Goal: Information Seeking & Learning: Learn about a topic

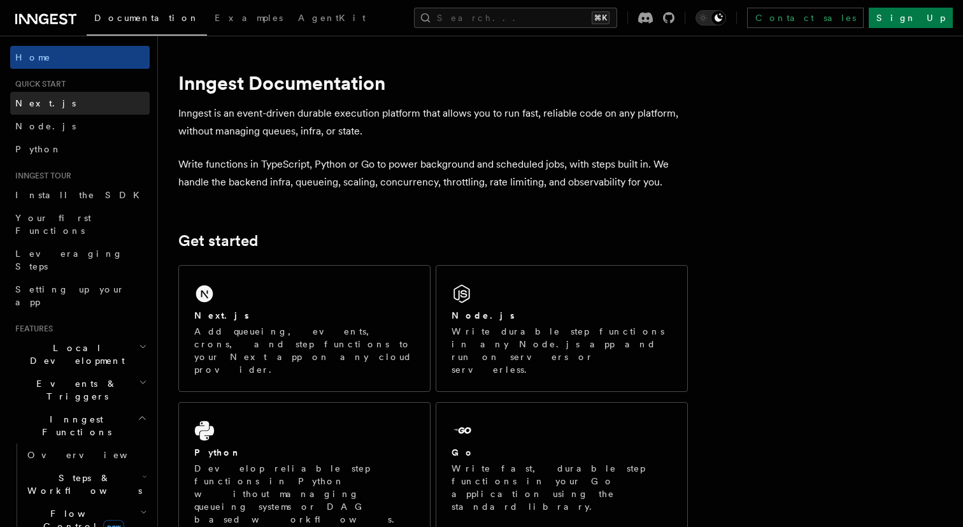
click at [113, 101] on link "Next.js" at bounding box center [80, 103] width 140 height 23
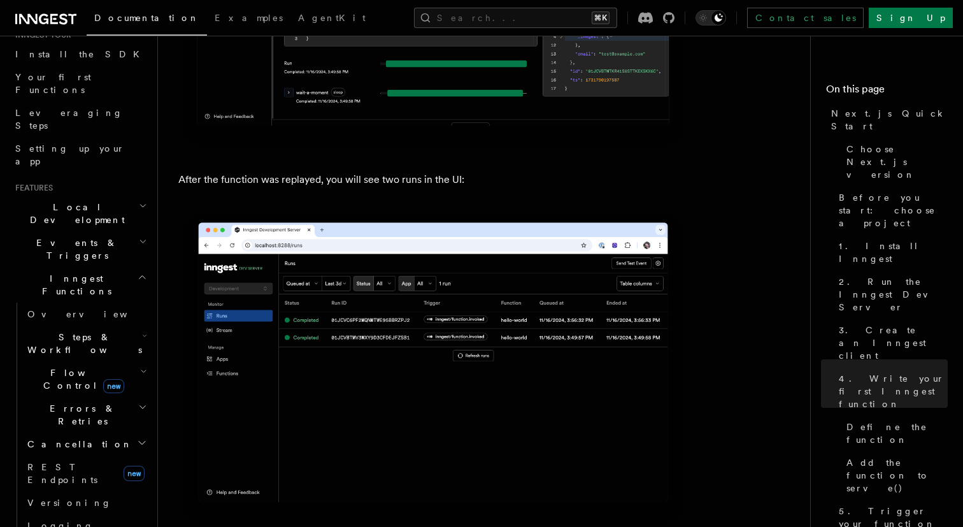
scroll to position [5893, 0]
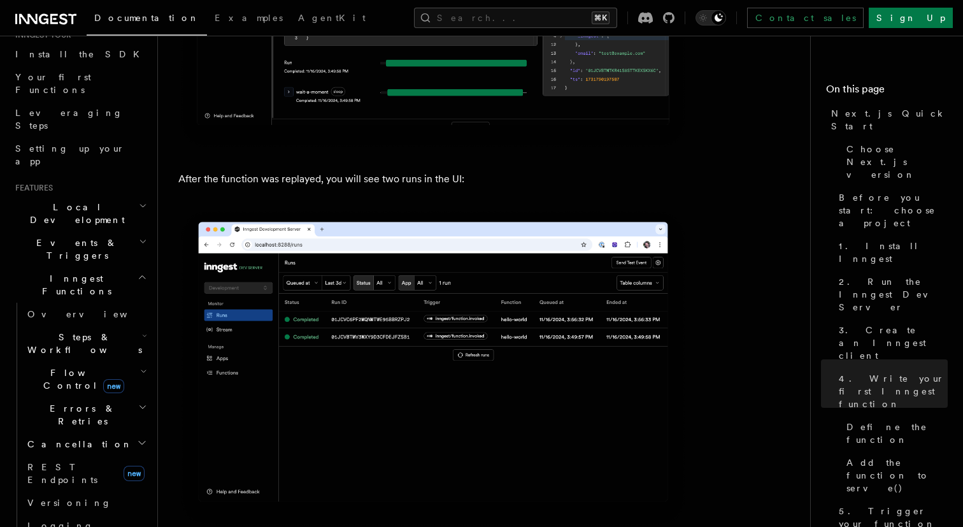
click at [103, 196] on h2 "Local Development" at bounding box center [80, 214] width 140 height 36
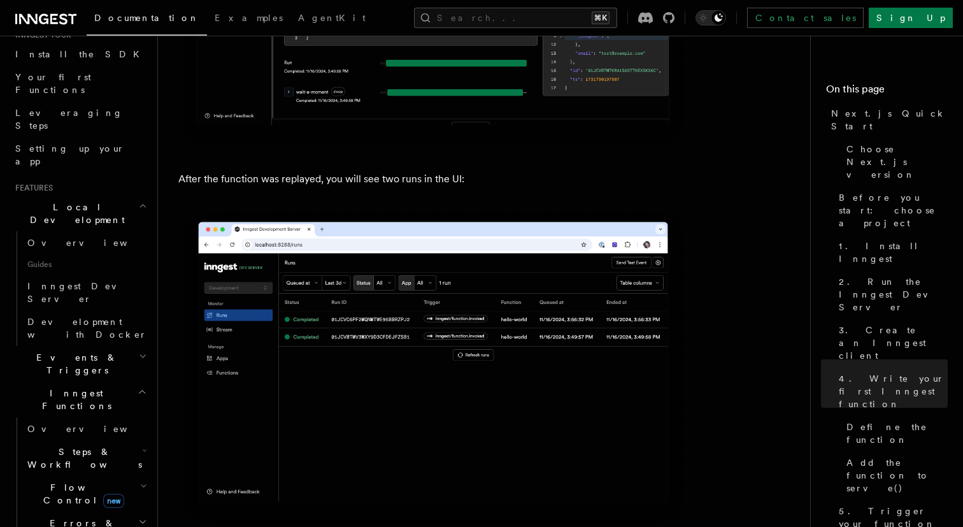
click at [72, 351] on span "Events & Triggers" at bounding box center [74, 363] width 129 height 25
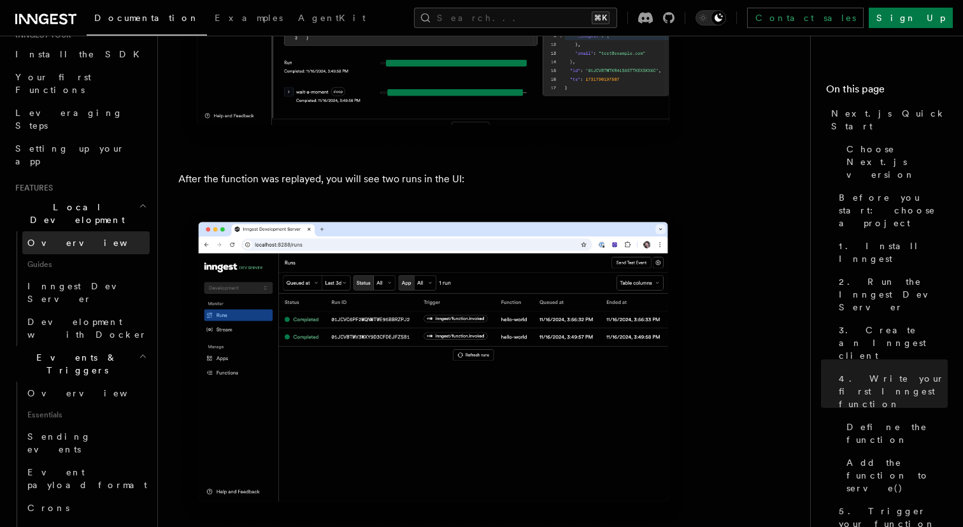
click at [73, 231] on link "Overview" at bounding box center [85, 242] width 127 height 23
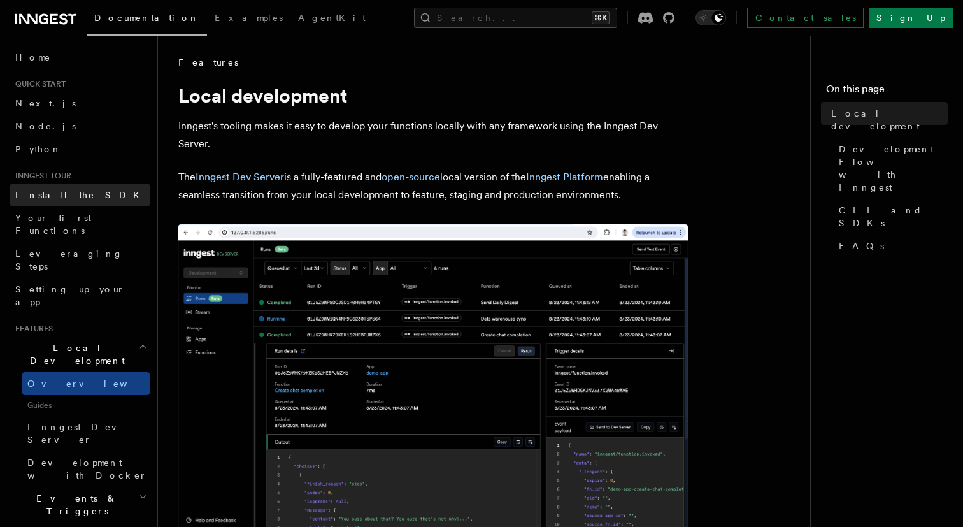
click at [69, 190] on span "Install the SDK" at bounding box center [81, 195] width 132 height 10
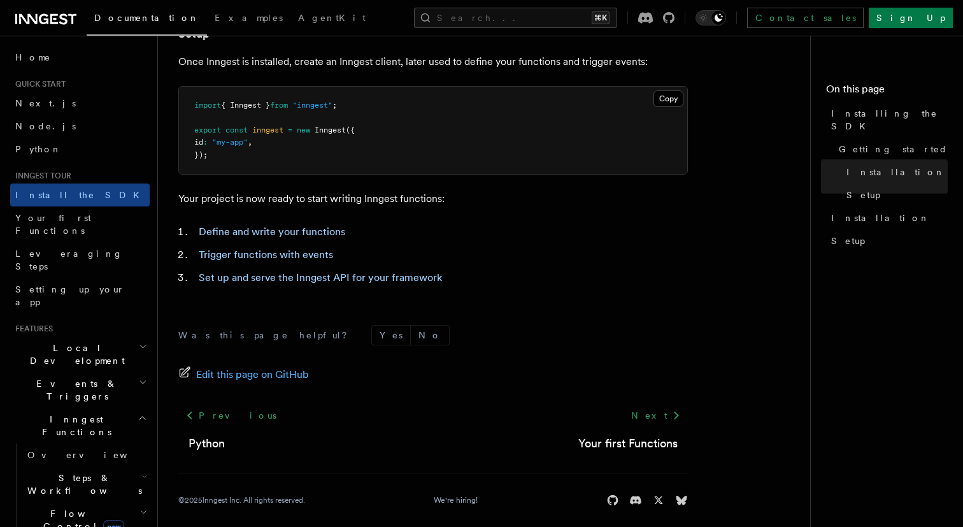
scroll to position [533, 0]
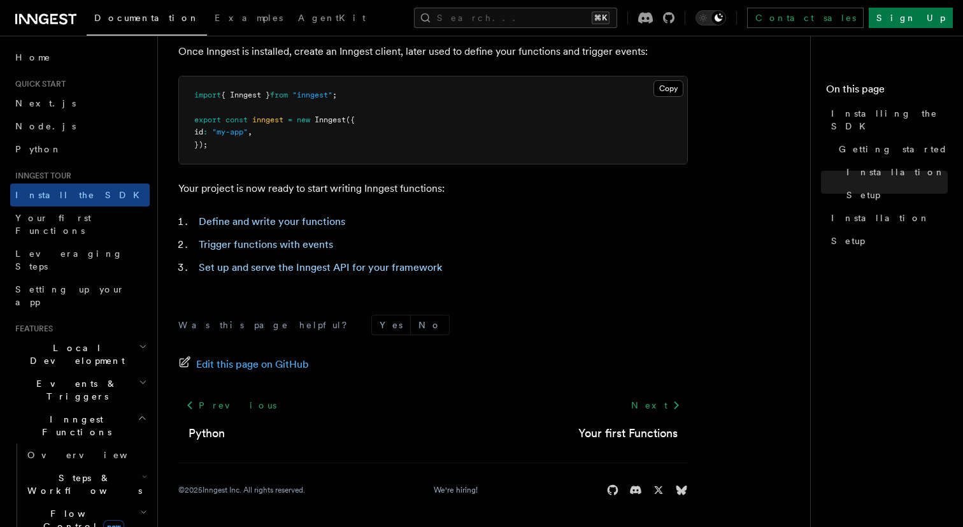
click at [119, 336] on h2 "Local Development" at bounding box center [80, 354] width 140 height 36
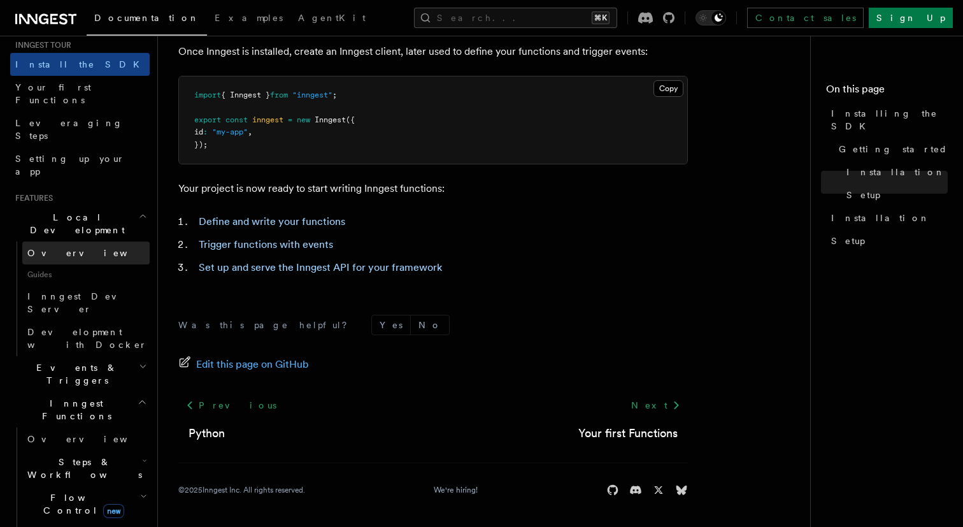
scroll to position [132, 0]
click at [110, 240] on link "Overview" at bounding box center [85, 251] width 127 height 23
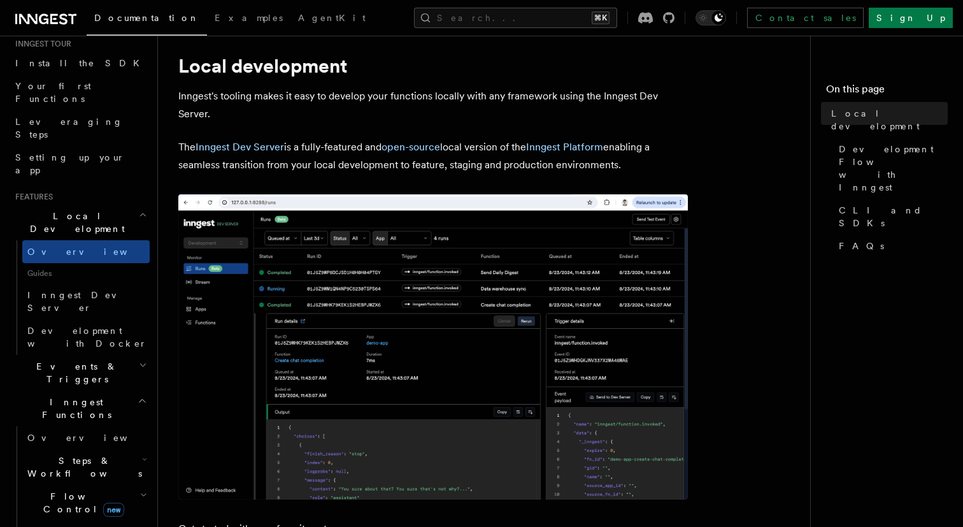
scroll to position [36, 0]
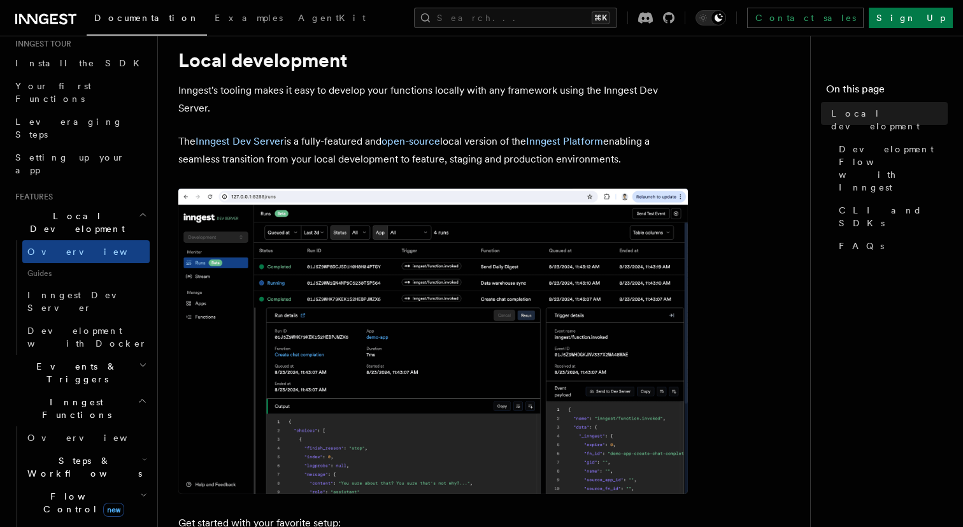
click at [85, 355] on h2 "Events & Triggers" at bounding box center [80, 373] width 140 height 36
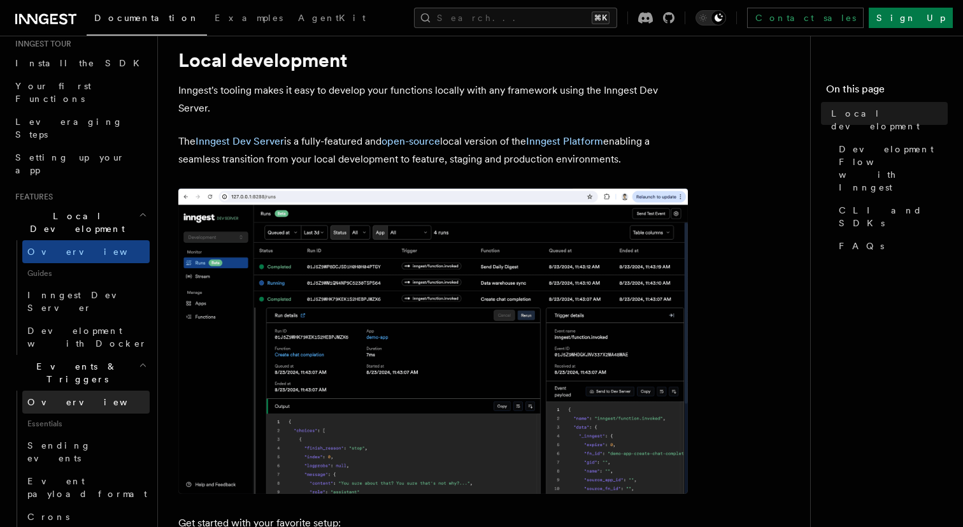
click at [76, 391] on link "Overview" at bounding box center [85, 402] width 127 height 23
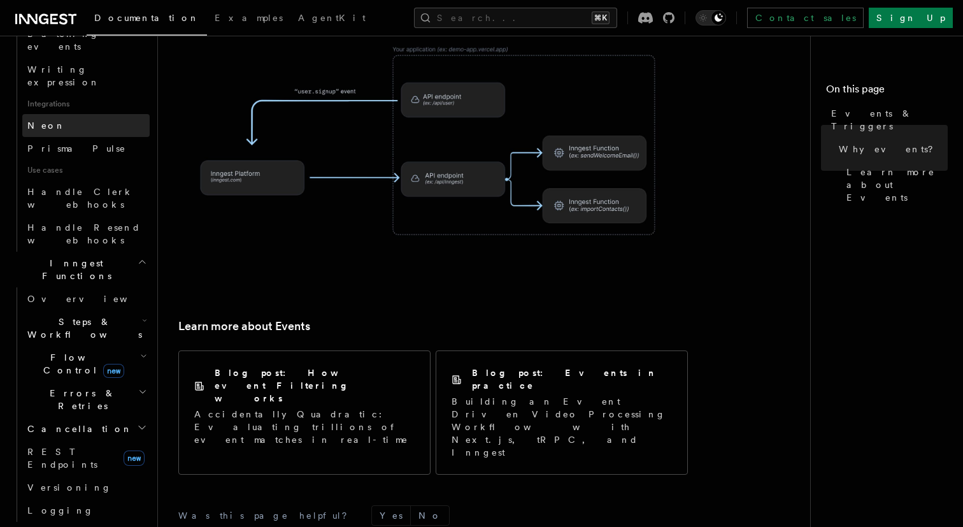
scroll to position [781, 0]
click at [95, 521] on h2 "Realtime new" at bounding box center [80, 532] width 140 height 23
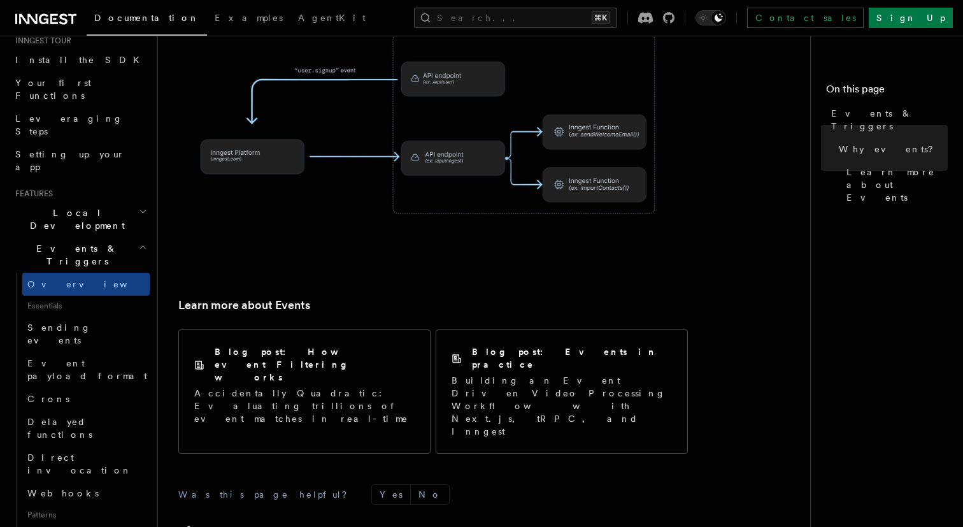
scroll to position [133, 0]
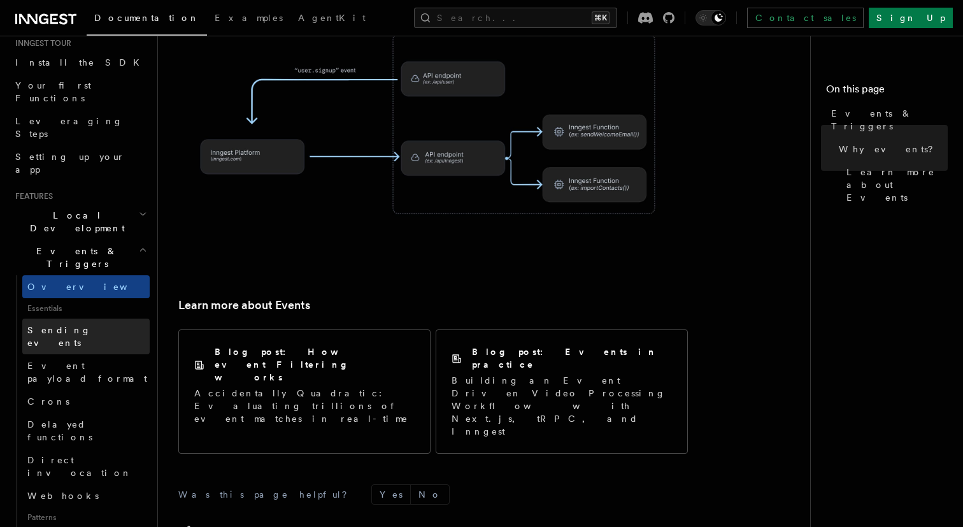
click at [98, 319] on link "Sending events" at bounding box center [85, 337] width 127 height 36
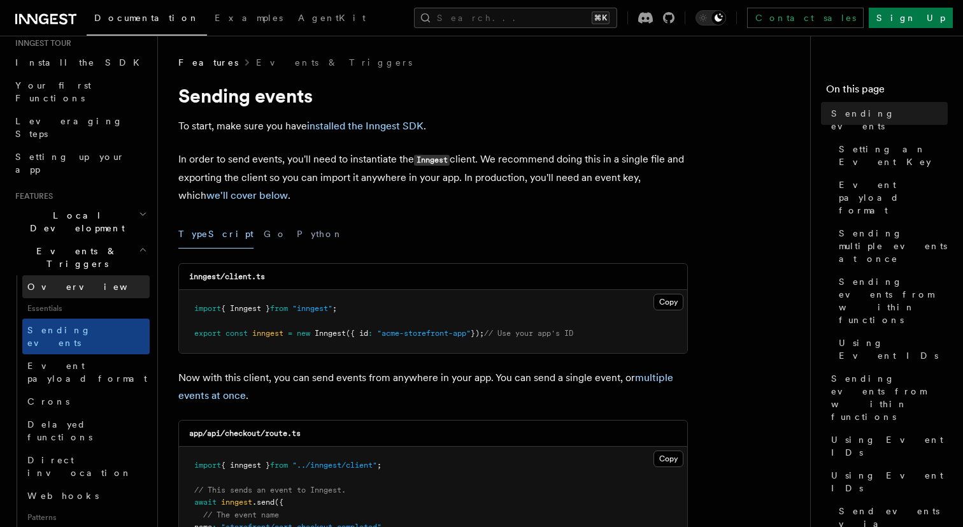
click at [96, 275] on link "Overview" at bounding box center [85, 286] width 127 height 23
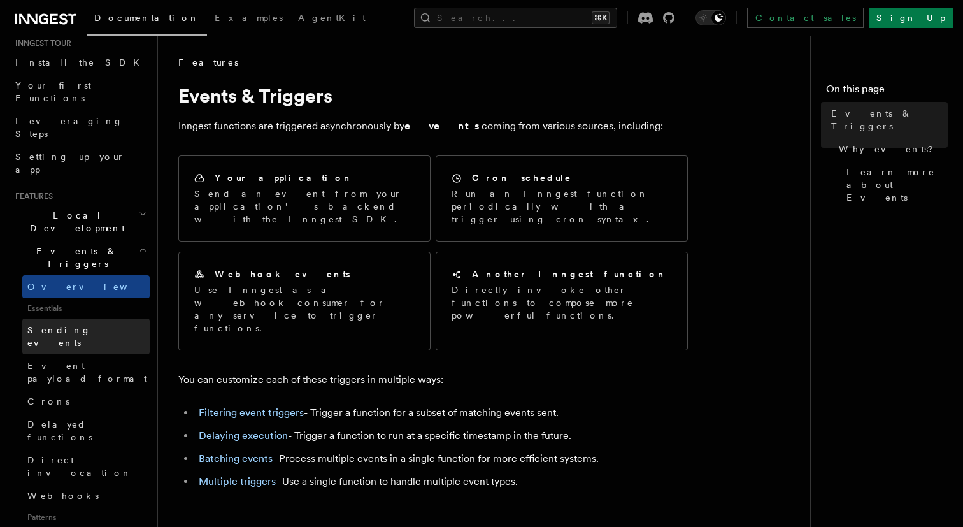
click at [94, 319] on link "Sending events" at bounding box center [85, 337] width 127 height 36
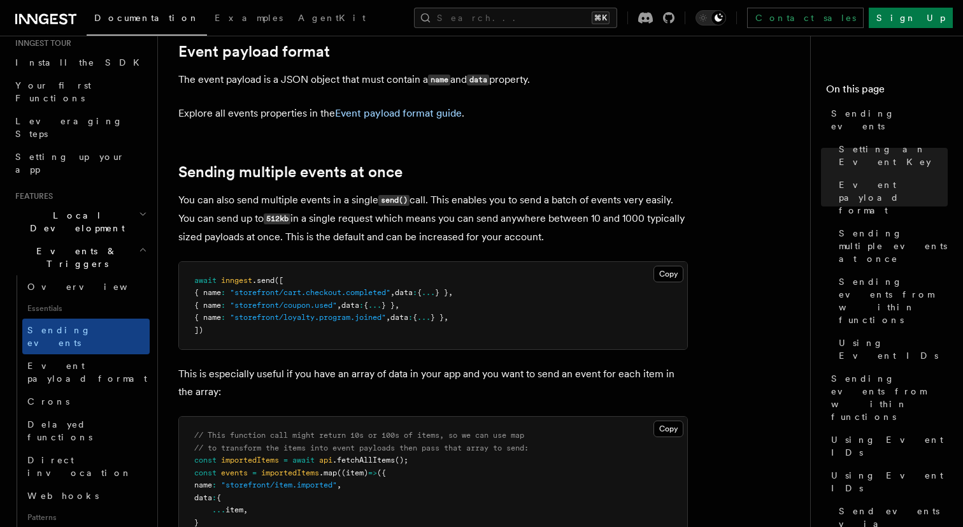
scroll to position [1416, 0]
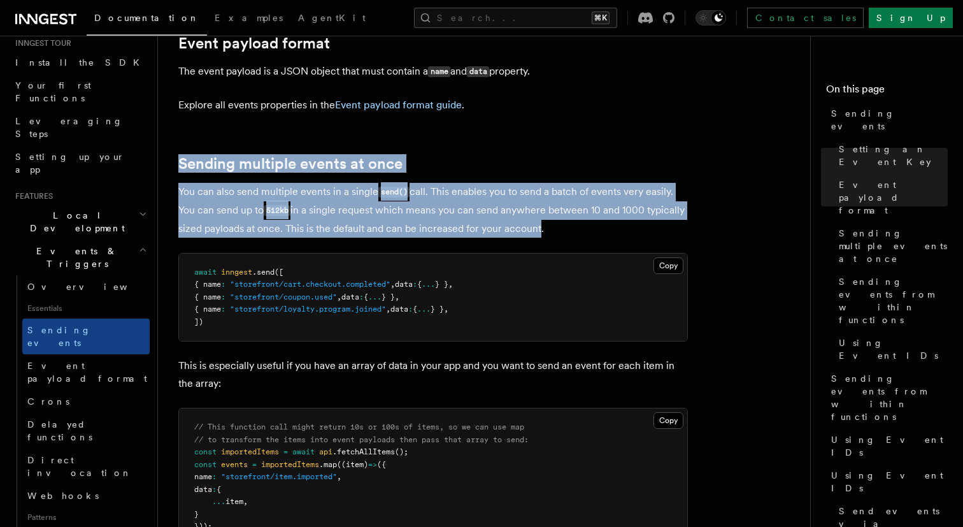
drag, startPoint x: 176, startPoint y: 141, endPoint x: 533, endPoint y: 215, distance: 364.2
drag, startPoint x: 548, startPoint y: 215, endPoint x: 182, endPoint y: 149, distance: 372.3
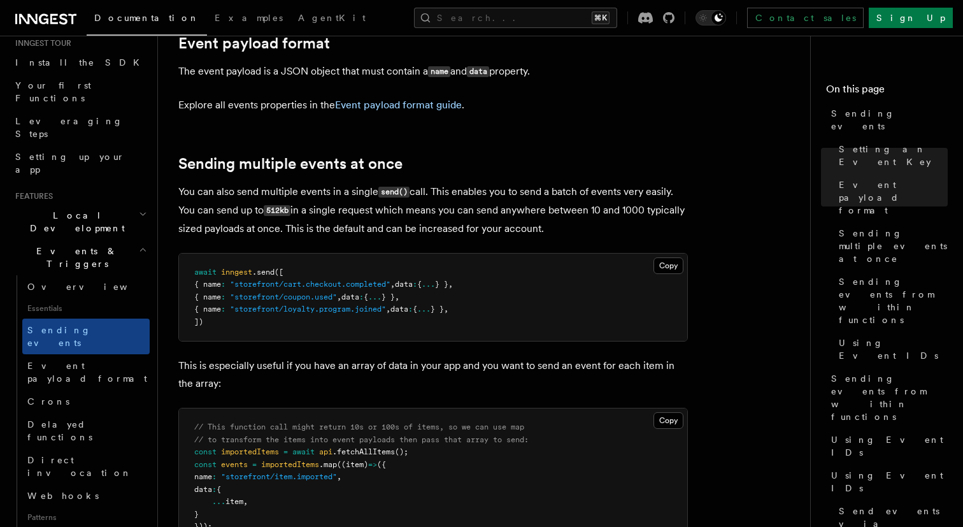
click at [224, 183] on p "You can also send multiple events in a single send() call. This enables you to …" at bounding box center [433, 210] width 510 height 55
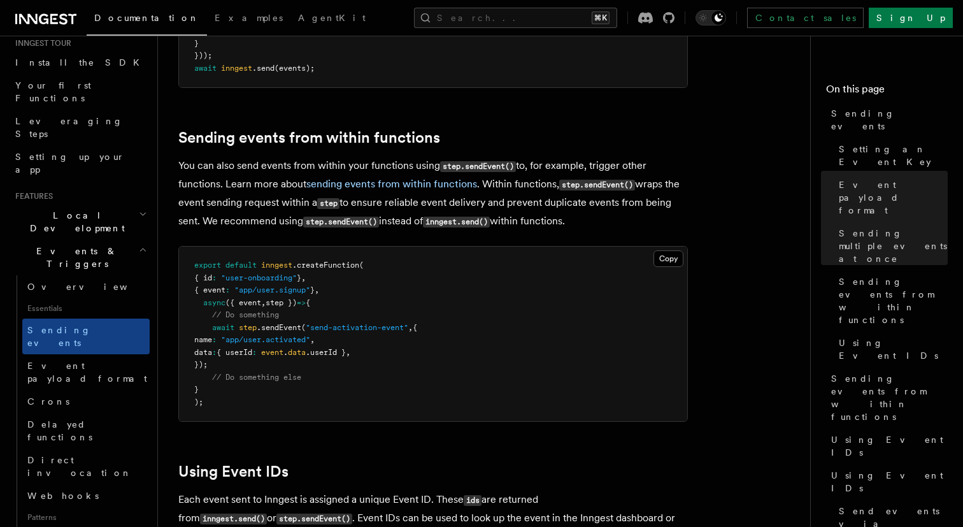
scroll to position [1919, 0]
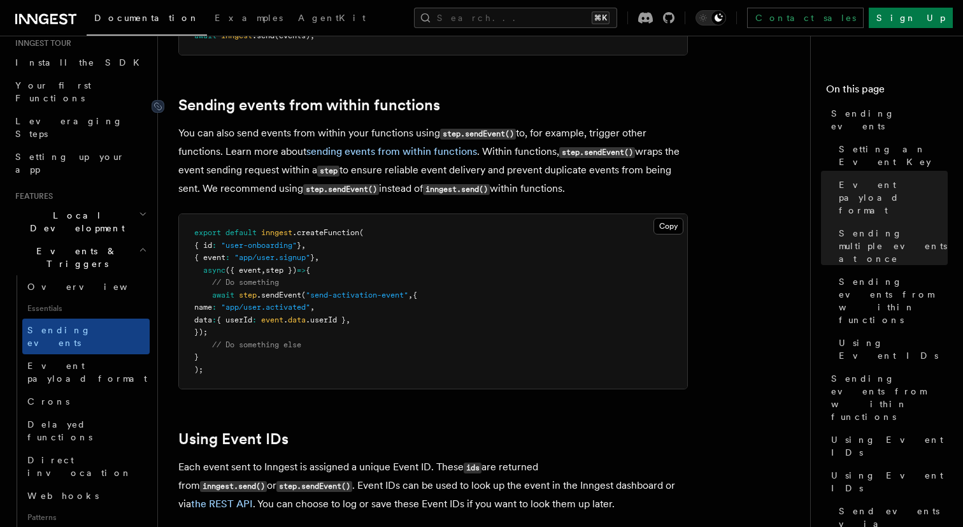
drag, startPoint x: 182, startPoint y: 87, endPoint x: 186, endPoint y: 113, distance: 26.5
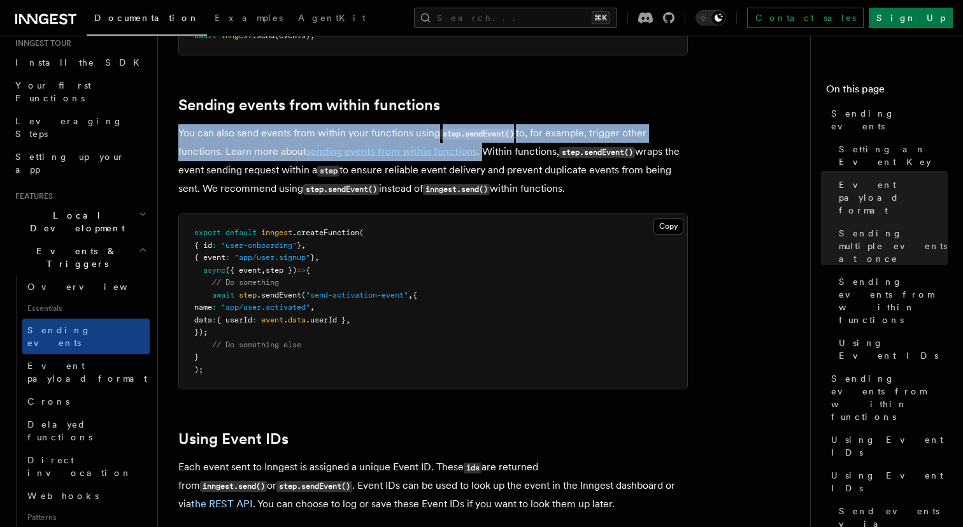
drag, startPoint x: 179, startPoint y: 115, endPoint x: 485, endPoint y: 131, distance: 306.3
click at [485, 131] on p "You can also send events from within your functions using step.sendEvent() to, …" at bounding box center [433, 161] width 510 height 74
click at [522, 124] on p "You can also send events from within your functions using step.sendEvent() to, …" at bounding box center [433, 161] width 510 height 74
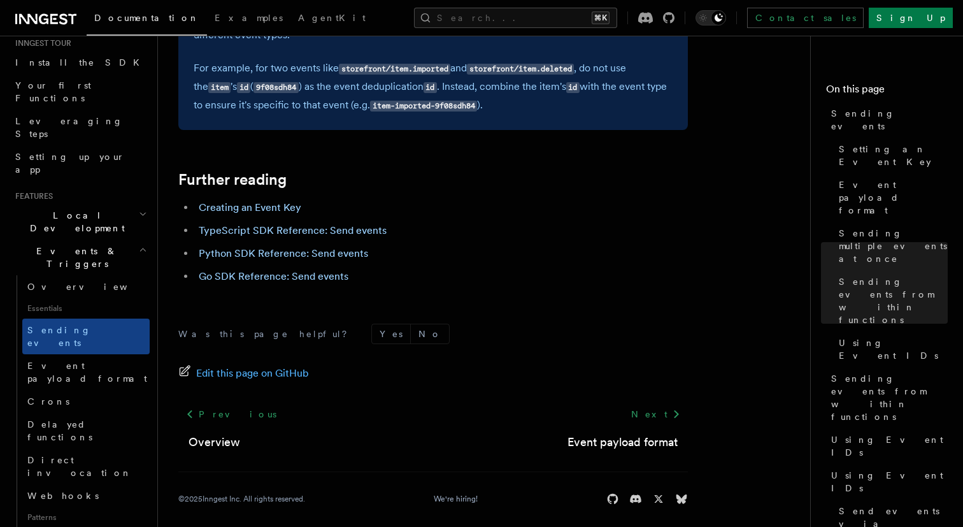
scroll to position [3702, 0]
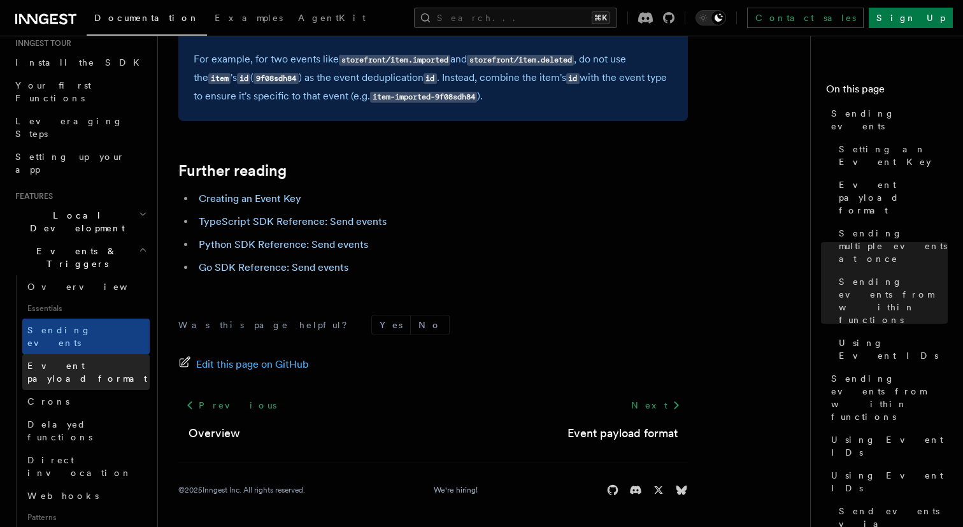
click at [70, 361] on span "Event payload format" at bounding box center [87, 372] width 120 height 23
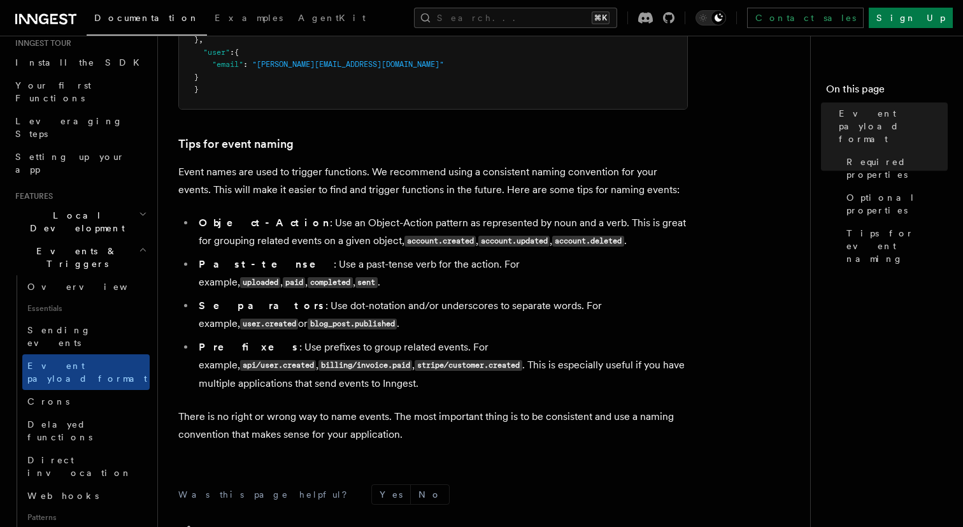
scroll to position [905, 0]
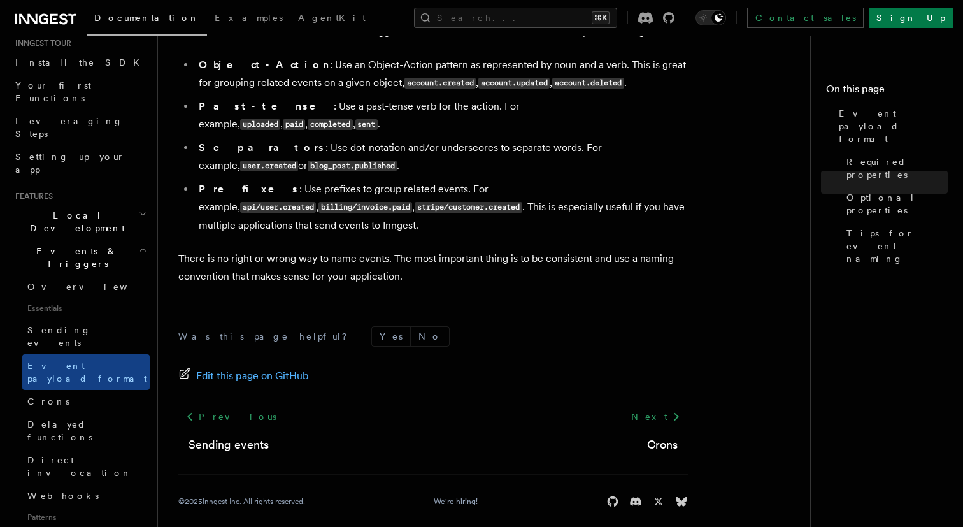
click at [456, 496] on link "We're hiring!" at bounding box center [456, 501] width 44 height 10
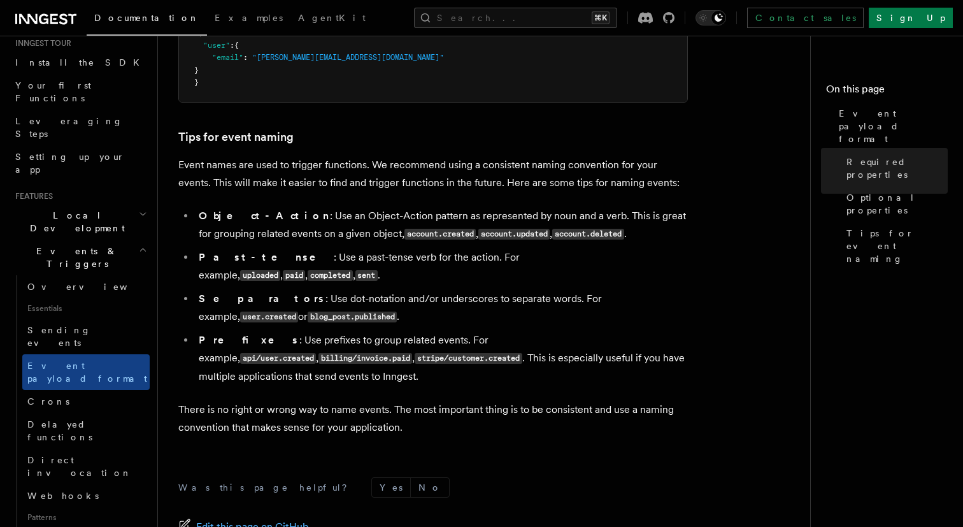
scroll to position [755, 0]
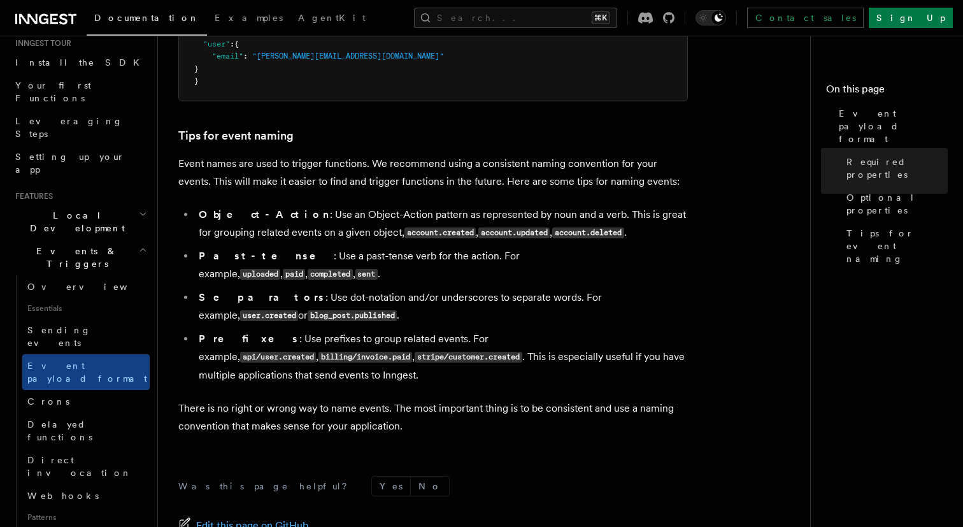
click at [435, 330] on li "Prefixes : Use prefixes to group related events. For example, api/user.created …" at bounding box center [441, 357] width 493 height 54
click at [103, 390] on link "Crons" at bounding box center [85, 401] width 127 height 23
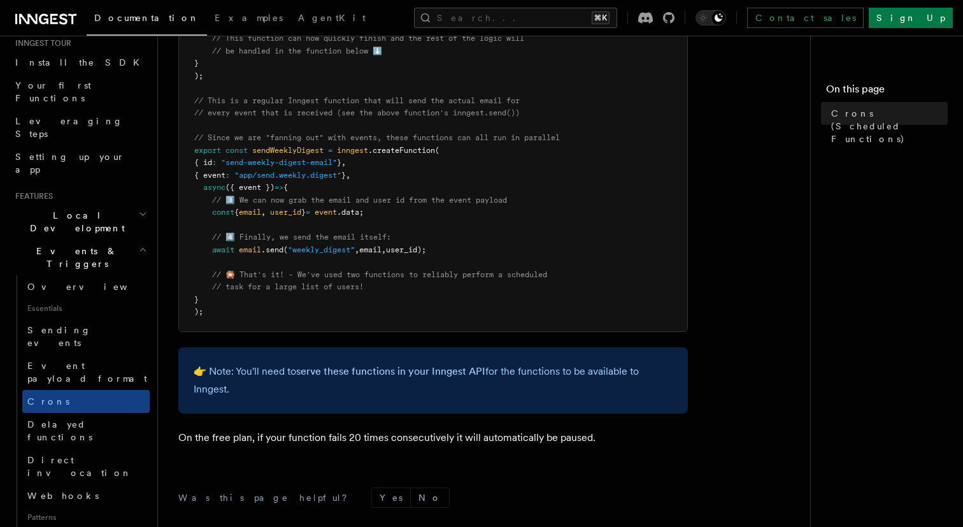
scroll to position [668, 0]
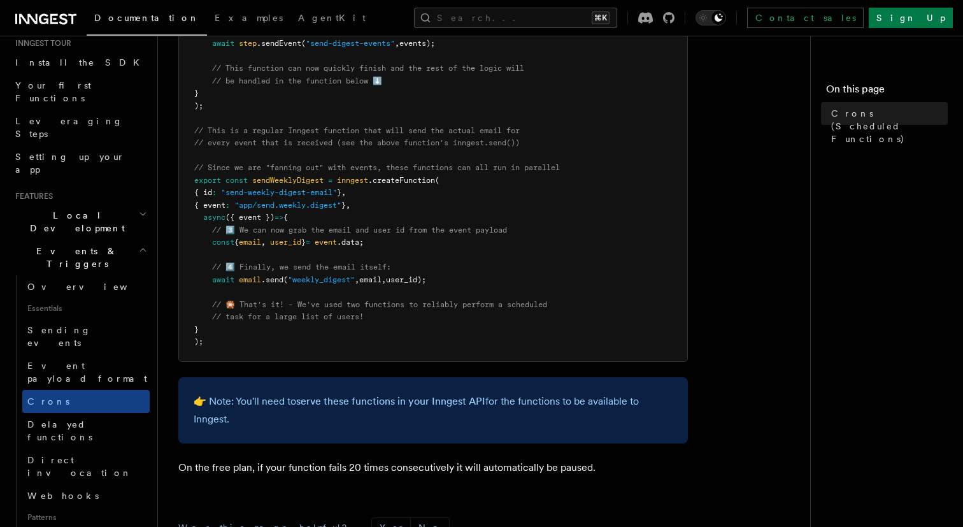
click at [108, 204] on h2 "Local Development" at bounding box center [80, 222] width 140 height 36
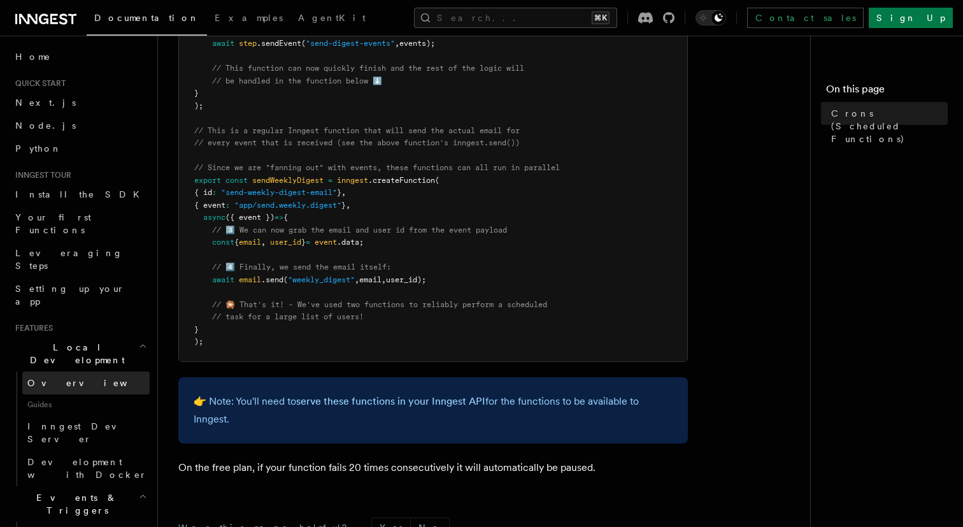
scroll to position [0, 0]
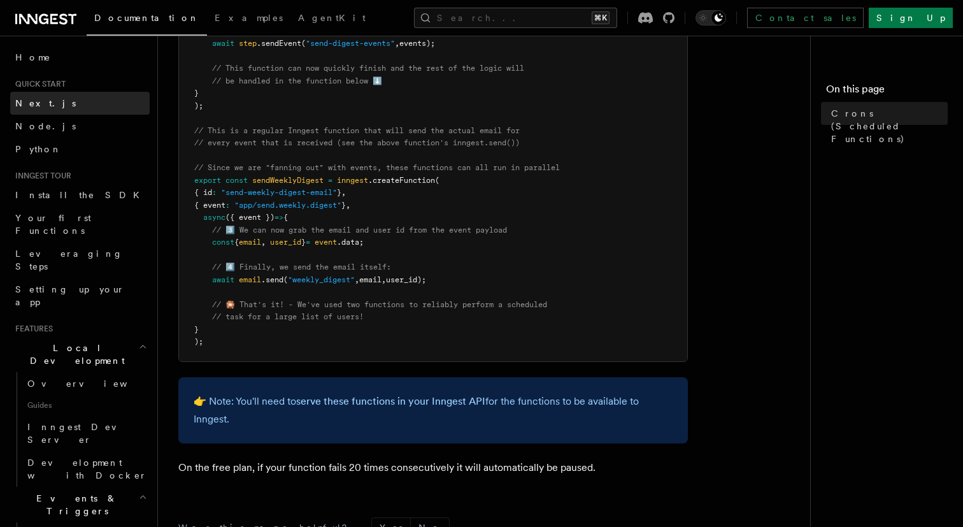
click at [68, 99] on link "Next.js" at bounding box center [80, 103] width 140 height 23
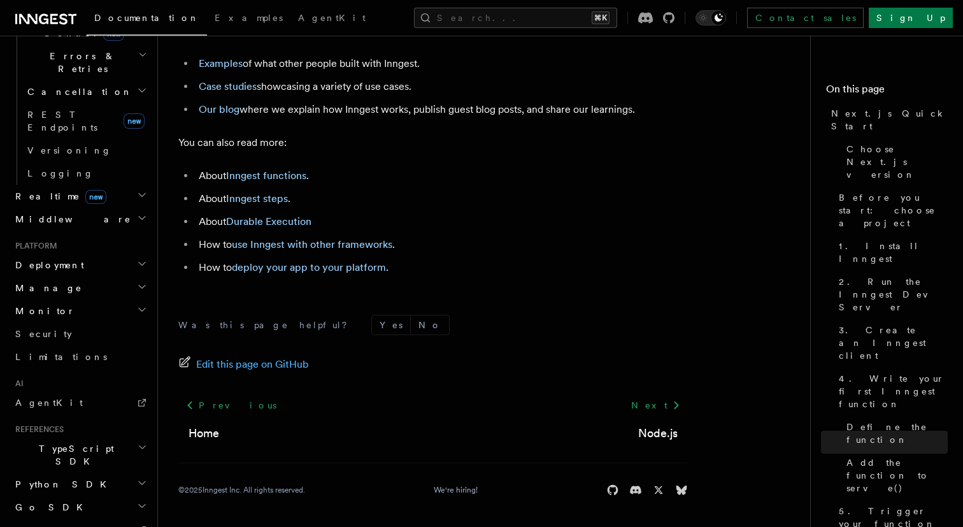
scroll to position [505, 0]
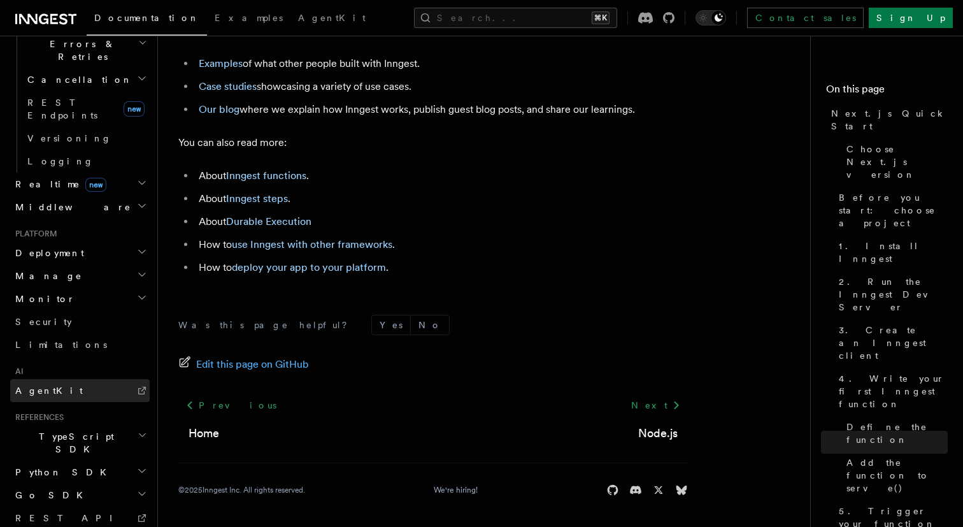
click at [61, 379] on link "AgentKit" at bounding box center [80, 390] width 140 height 23
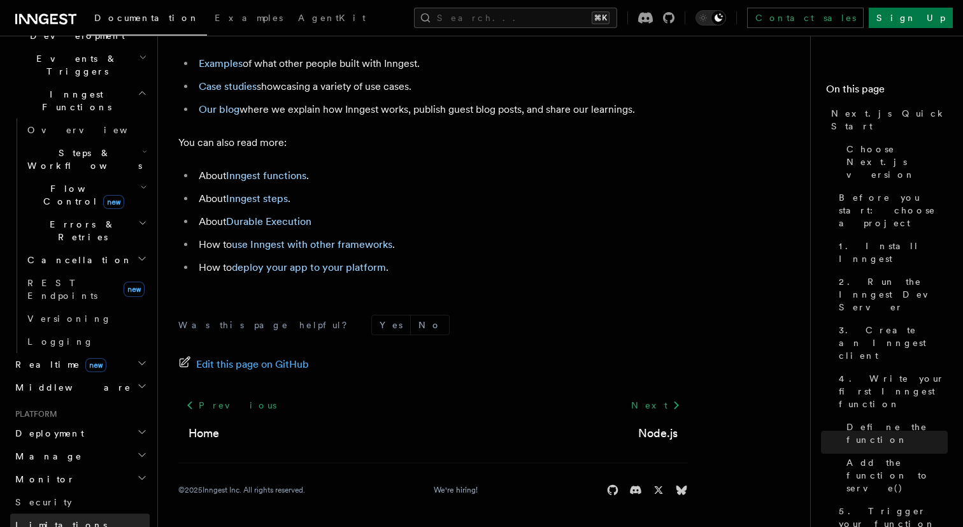
scroll to position [321, 0]
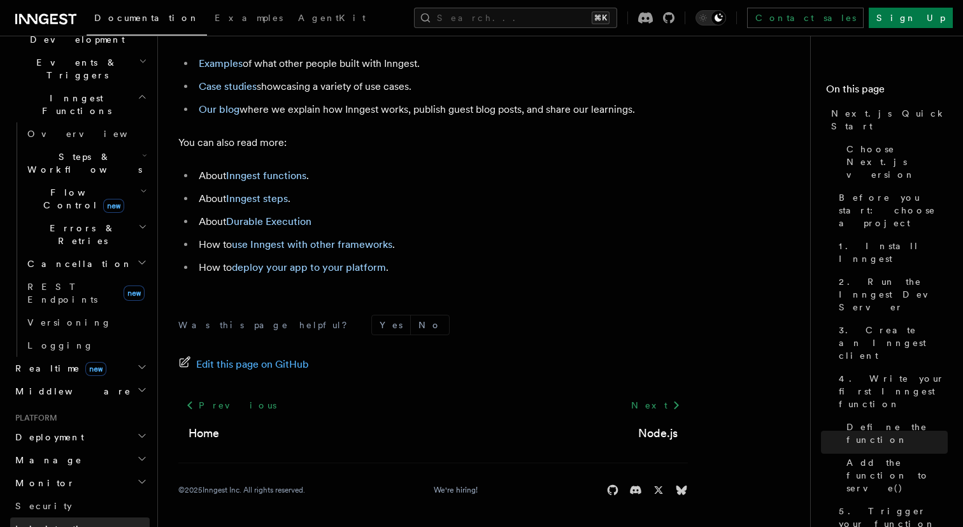
click at [48, 524] on span "Limitations" at bounding box center [61, 529] width 92 height 10
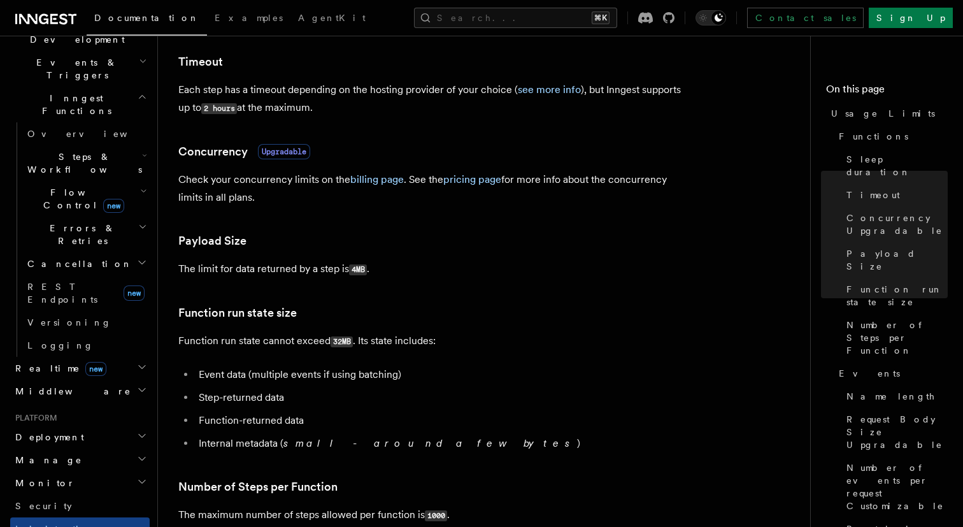
scroll to position [375, 0]
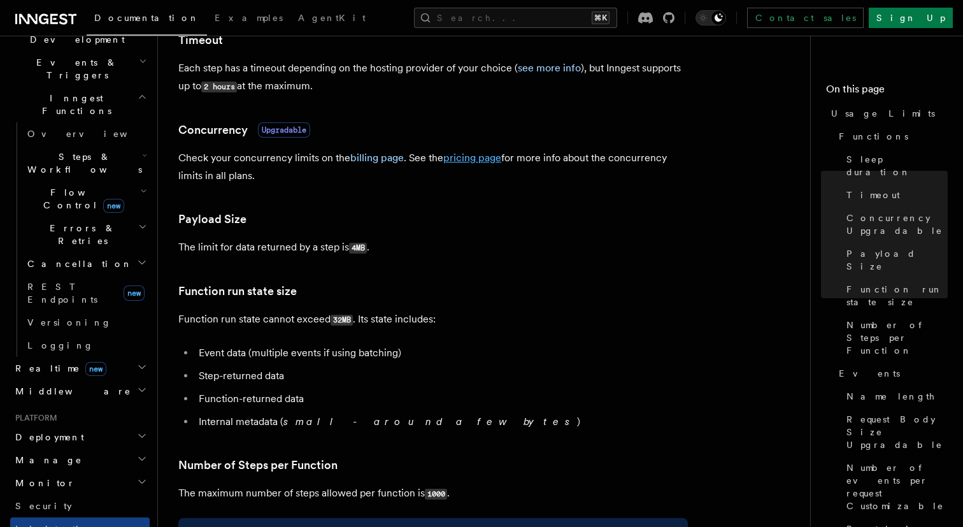
click at [476, 163] on link "pricing page" at bounding box center [472, 158] width 58 height 12
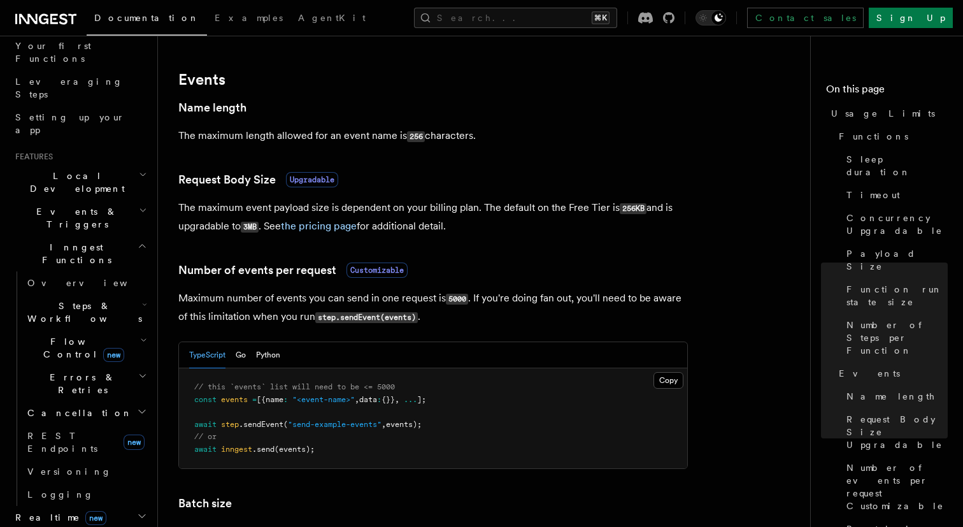
scroll to position [166, 0]
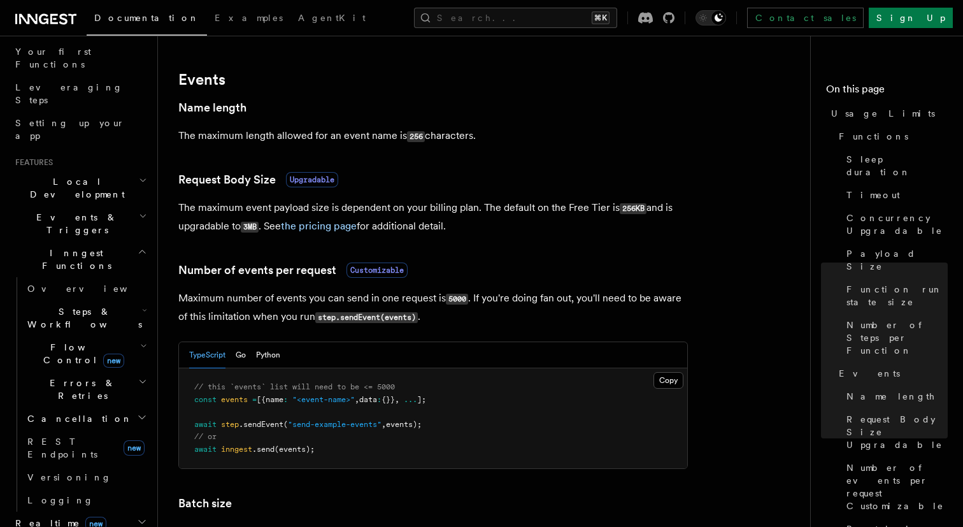
click at [71, 211] on span "Events & Triggers" at bounding box center [74, 223] width 129 height 25
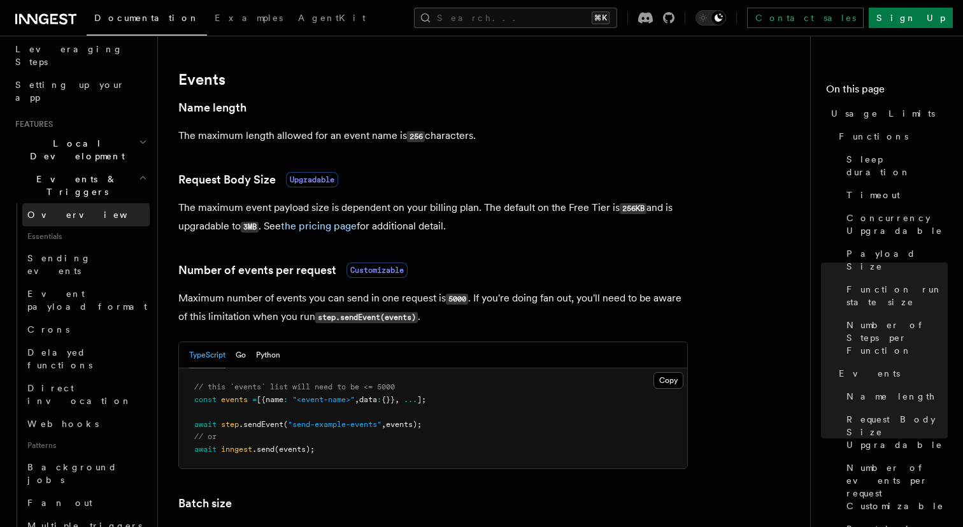
scroll to position [203, 0]
click at [75, 139] on span "Local Development" at bounding box center [74, 151] width 129 height 25
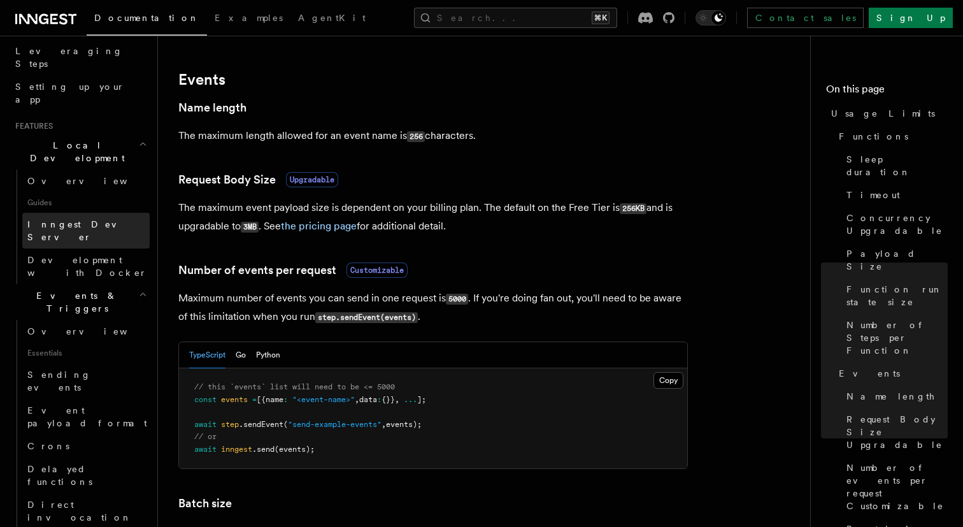
scroll to position [264, 0]
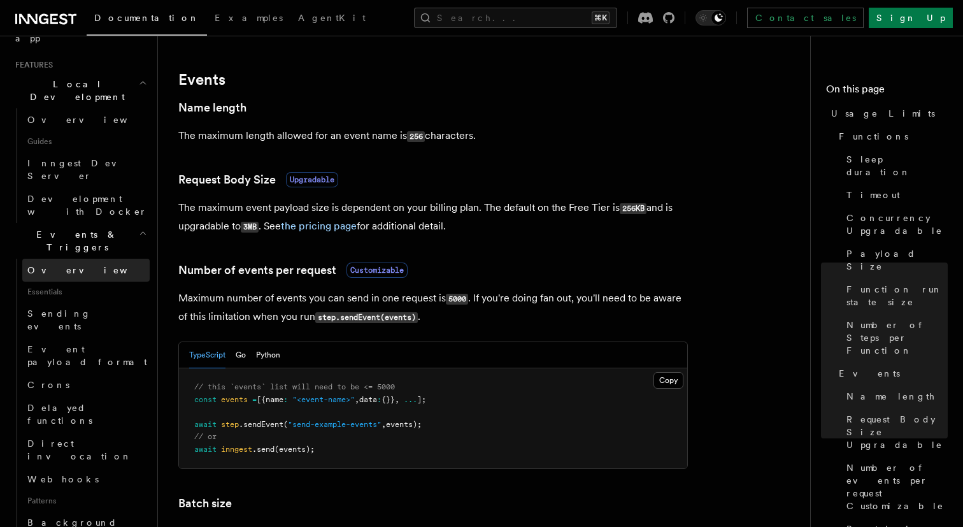
click at [61, 265] on span "Overview" at bounding box center [92, 270] width 131 height 10
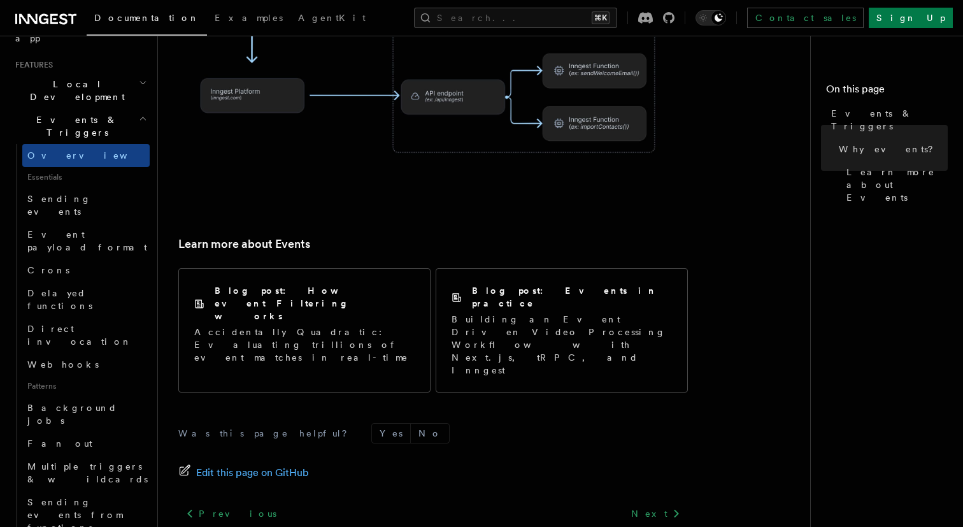
scroll to position [858, 0]
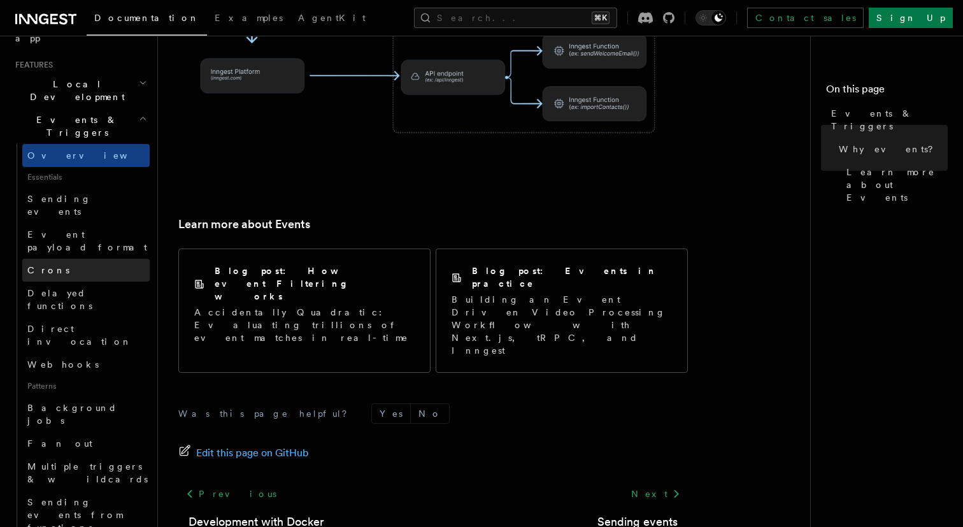
click at [53, 259] on link "Crons" at bounding box center [85, 270] width 127 height 23
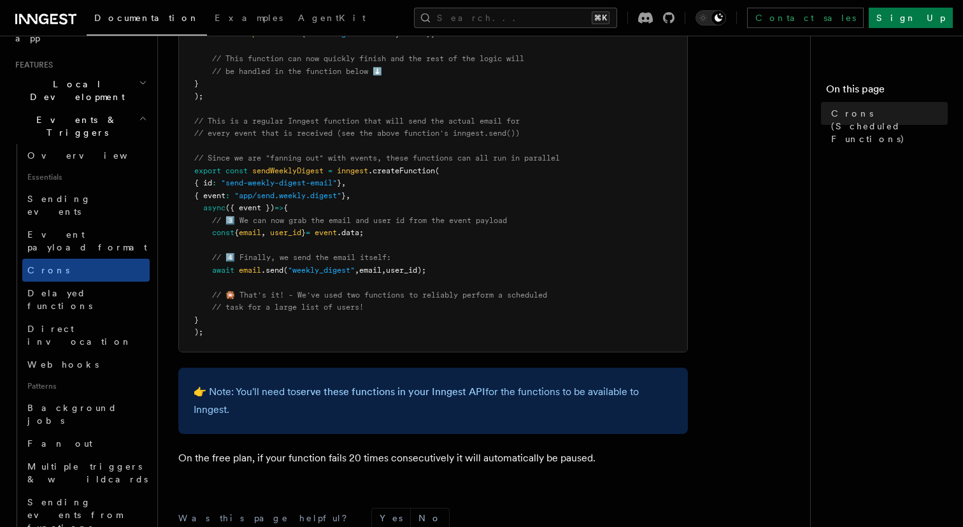
scroll to position [817, 0]
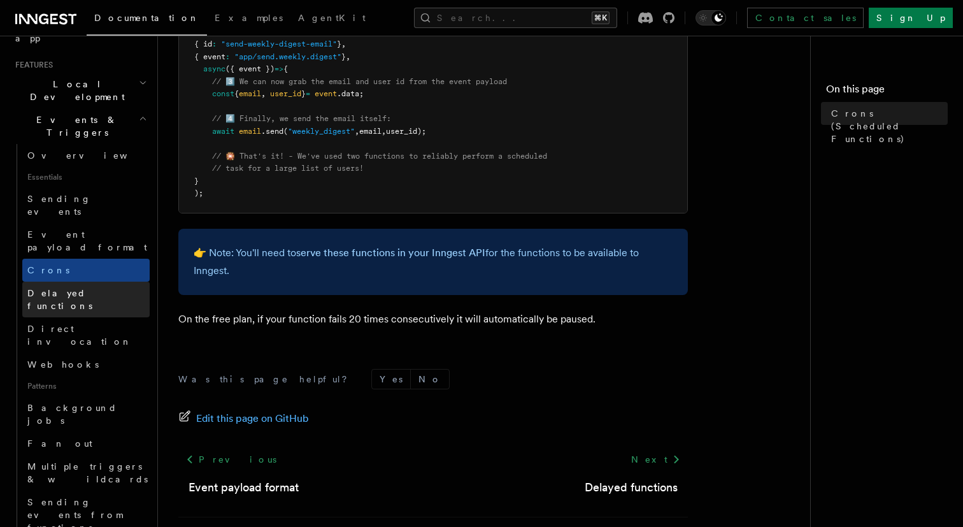
click at [26, 282] on link "Delayed functions" at bounding box center [85, 300] width 127 height 36
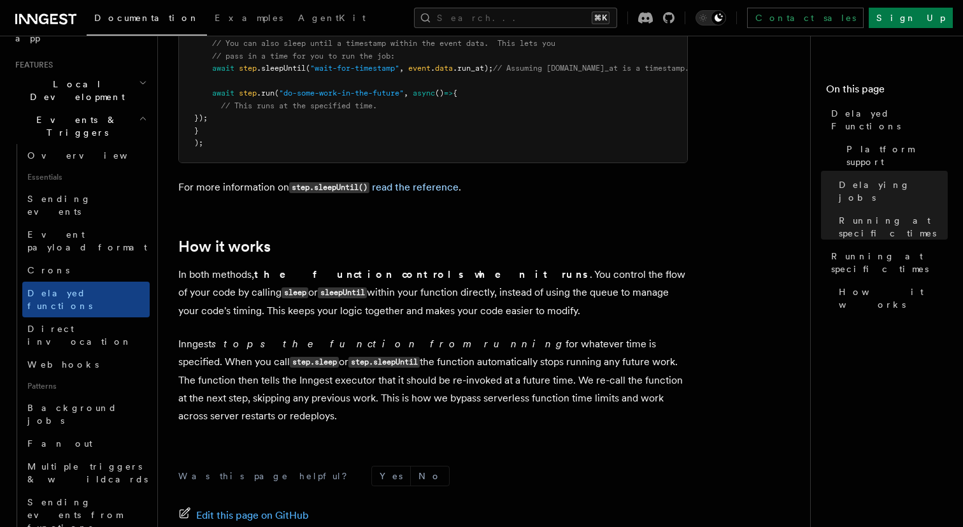
scroll to position [1027, 0]
click at [90, 322] on span "Direct invocation" at bounding box center [88, 334] width 122 height 25
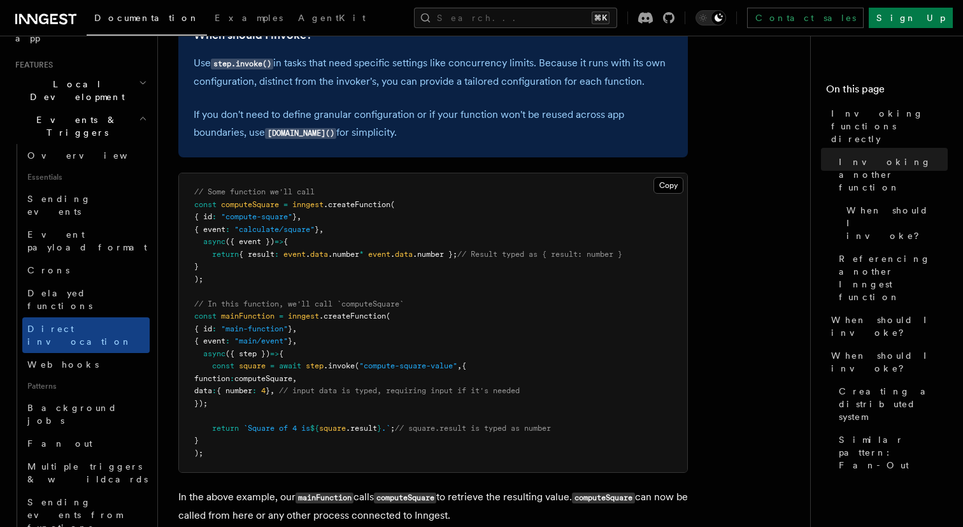
scroll to position [371, 0]
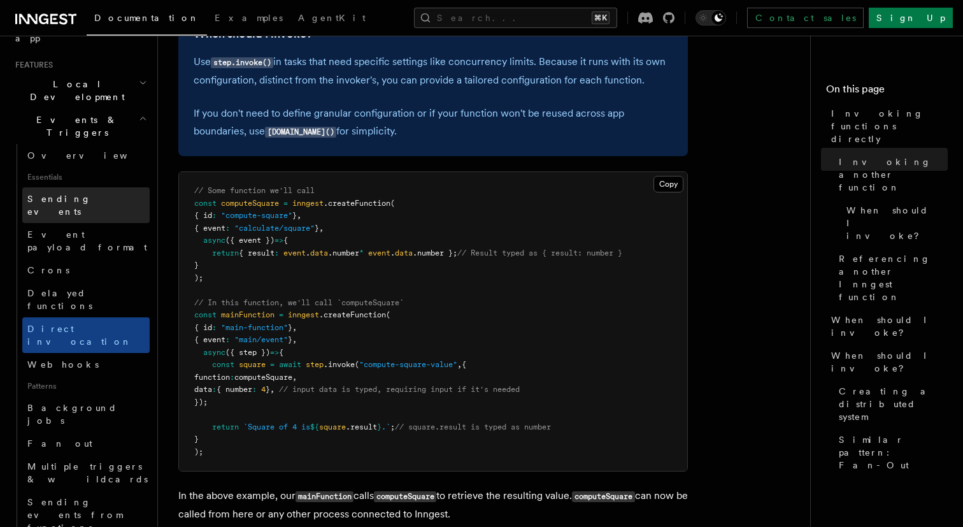
click at [54, 194] on span "Sending events" at bounding box center [59, 205] width 64 height 23
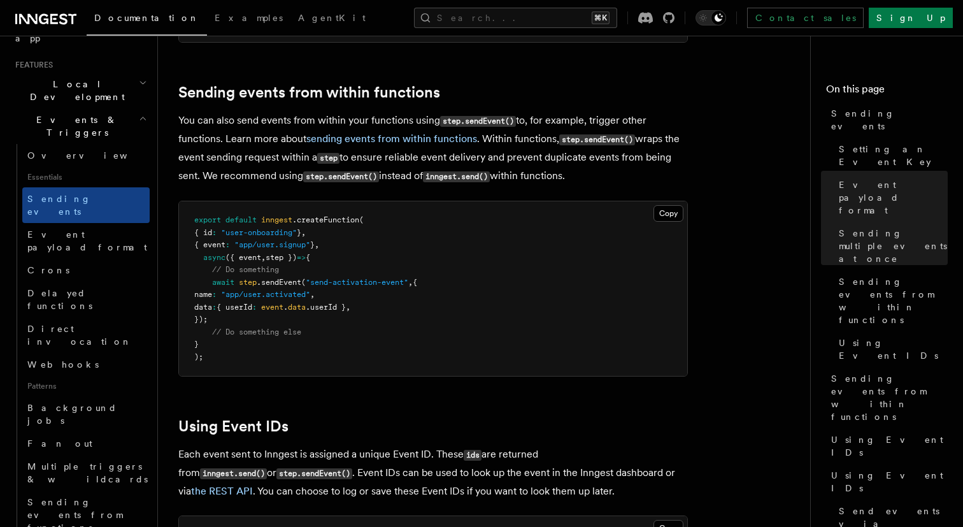
scroll to position [1933, 0]
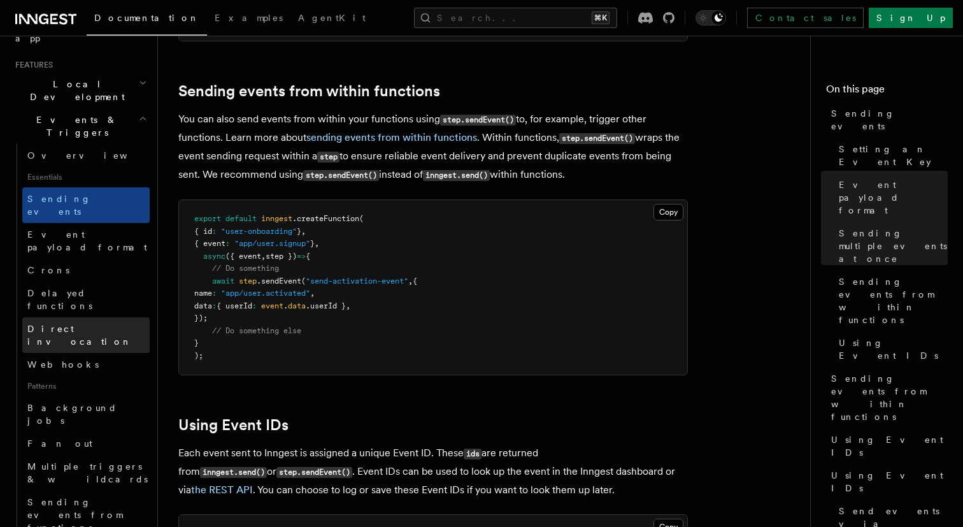
click at [84, 324] on span "Direct invocation" at bounding box center [79, 335] width 104 height 23
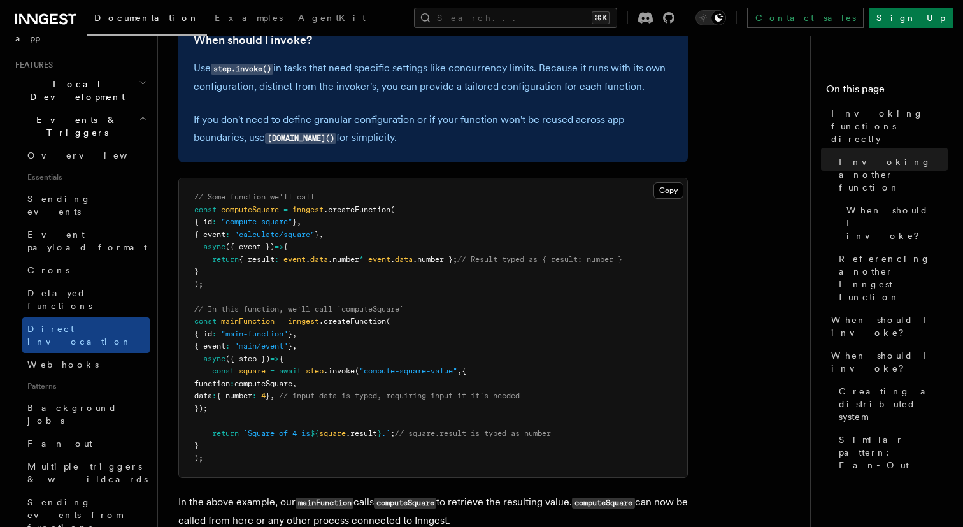
scroll to position [344, 0]
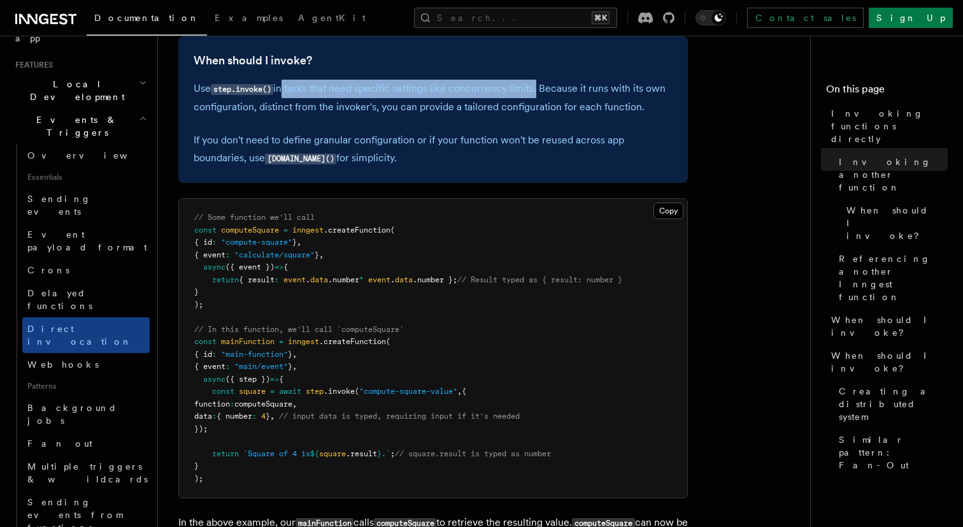
drag, startPoint x: 282, startPoint y: 93, endPoint x: 536, endPoint y: 90, distance: 253.6
click at [536, 90] on p "Use step.invoke() in tasks that need specific settings like concurrency limits.…" at bounding box center [433, 98] width 479 height 36
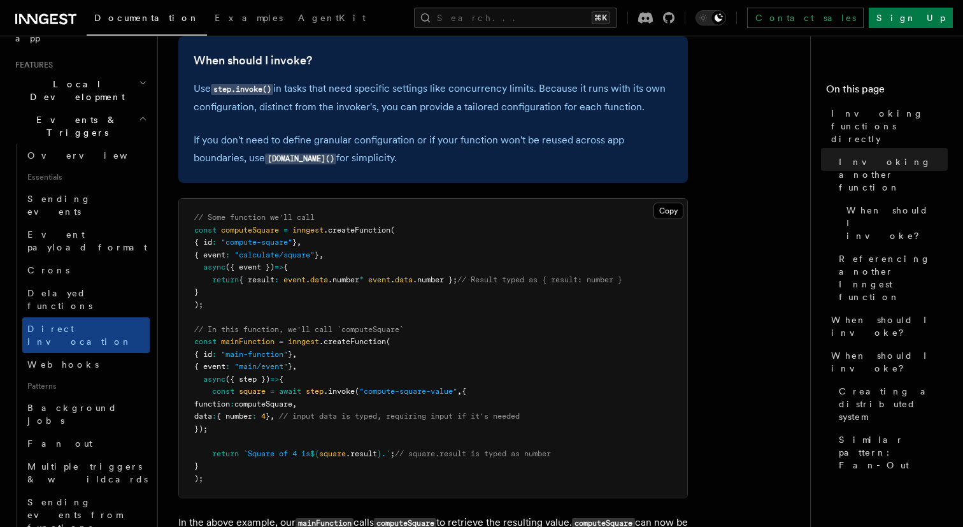
click at [452, 93] on p "Use step.invoke() in tasks that need specific settings like concurrency limits.…" at bounding box center [433, 98] width 479 height 36
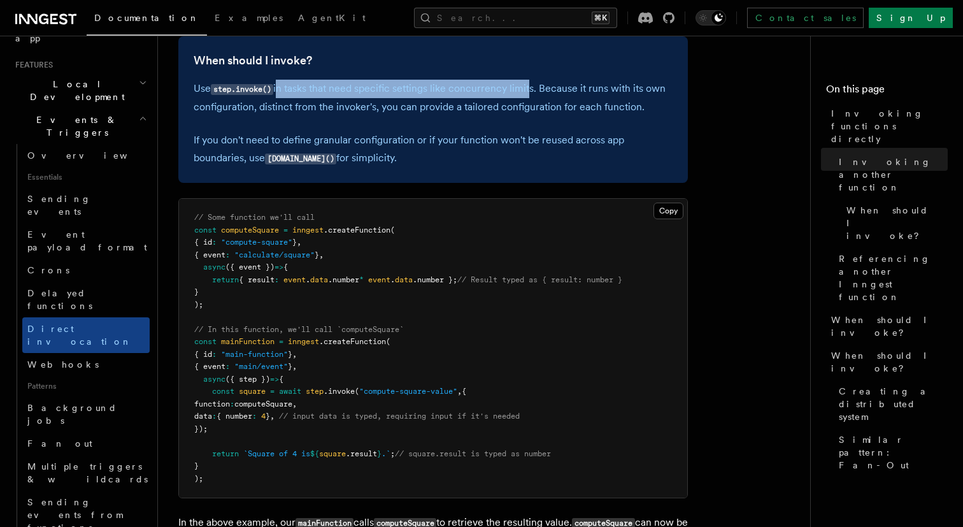
drag, startPoint x: 278, startPoint y: 90, endPoint x: 529, endPoint y: 89, distance: 250.4
click at [529, 89] on p "Use step.invoke() in tasks that need specific settings like concurrency limits.…" at bounding box center [433, 98] width 479 height 36
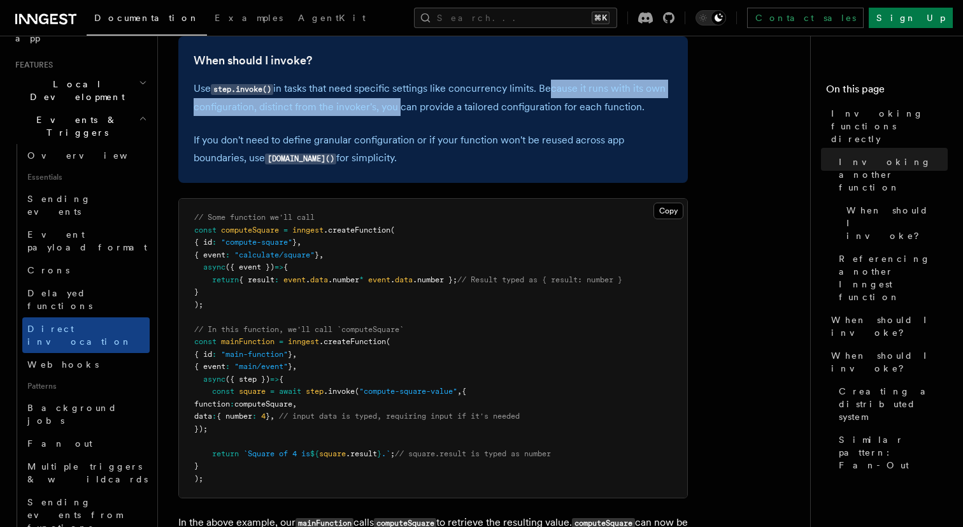
drag, startPoint x: 548, startPoint y: 90, endPoint x: 394, endPoint y: 111, distance: 155.0
click at [394, 111] on p "Use step.invoke() in tasks that need specific settings like concurrency limits.…" at bounding box center [433, 98] width 479 height 36
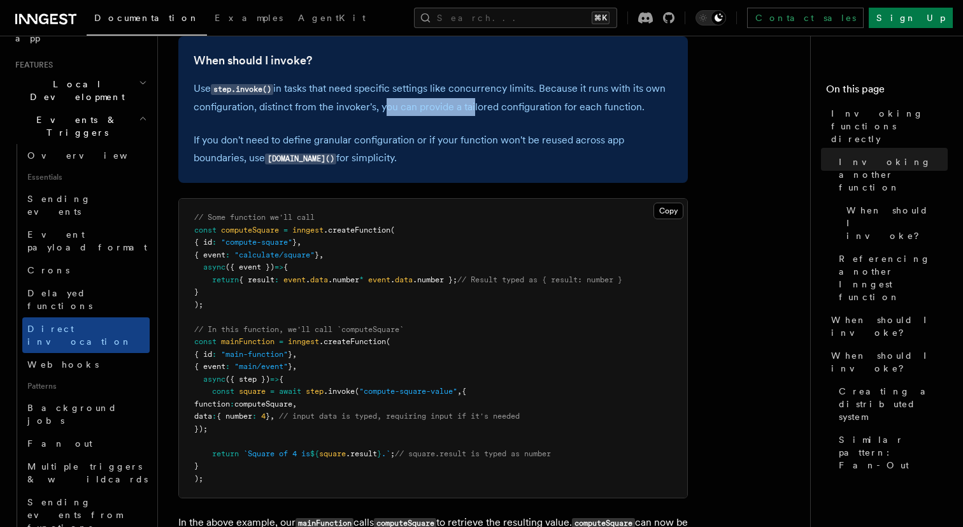
drag, startPoint x: 379, startPoint y: 110, endPoint x: 470, endPoint y: 110, distance: 91.1
click at [470, 110] on p "Use step.invoke() in tasks that need specific settings like concurrency limits.…" at bounding box center [433, 98] width 479 height 36
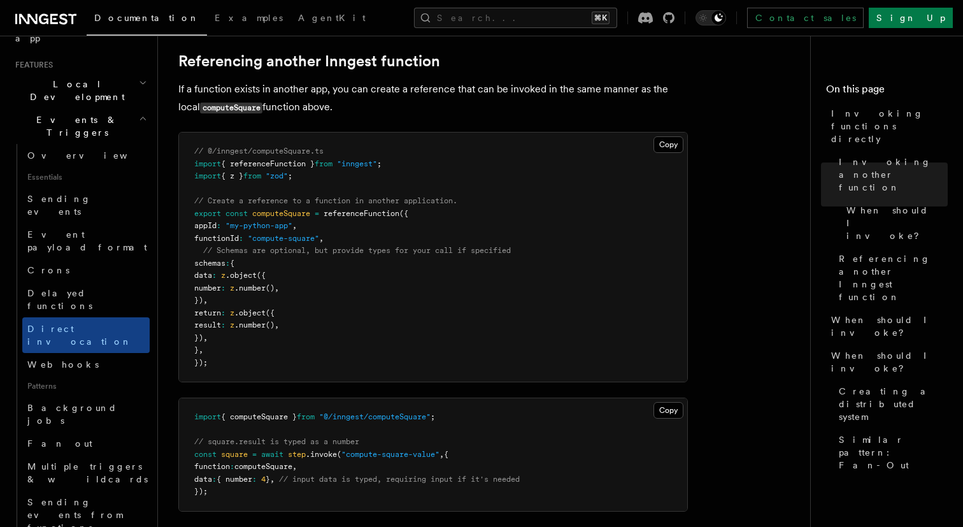
scroll to position [884, 0]
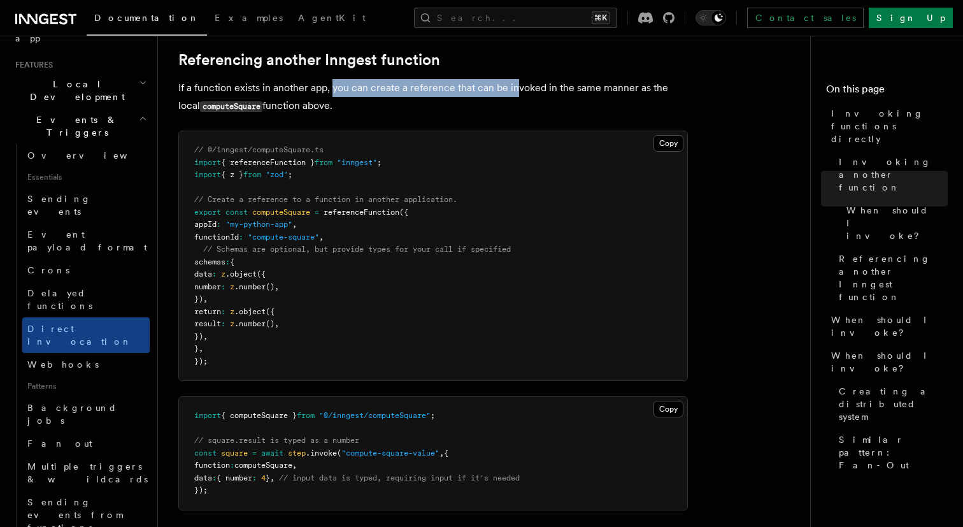
drag, startPoint x: 333, startPoint y: 88, endPoint x: 515, endPoint y: 97, distance: 181.8
click at [516, 97] on p "If a function exists in another app, you can create a reference that can be inv…" at bounding box center [433, 97] width 510 height 36
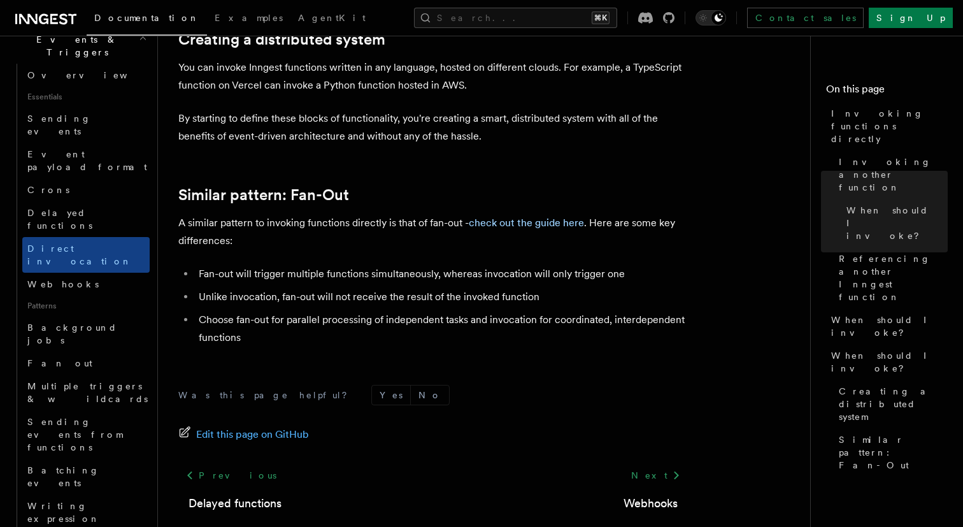
scroll to position [343, 0]
click at [82, 273] on link "Webhooks" at bounding box center [85, 284] width 127 height 23
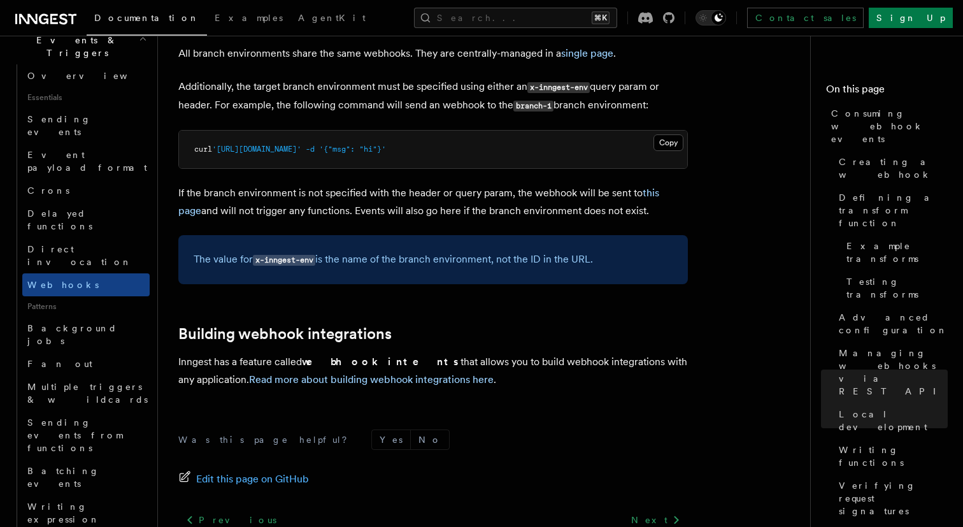
scroll to position [4326, 0]
click at [391, 373] on link "Read more about building webhook integrations here" at bounding box center [371, 379] width 245 height 12
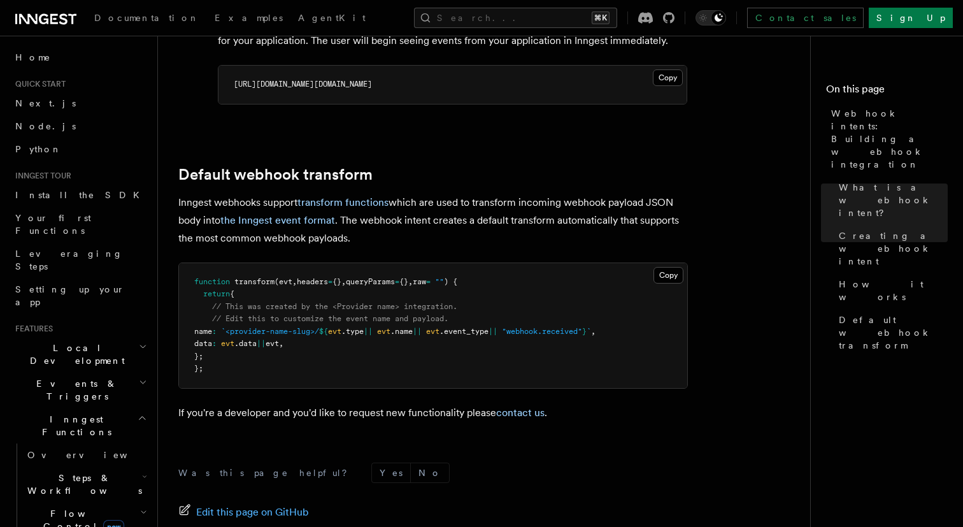
click at [89, 372] on h2 "Events & Triggers" at bounding box center [80, 390] width 140 height 36
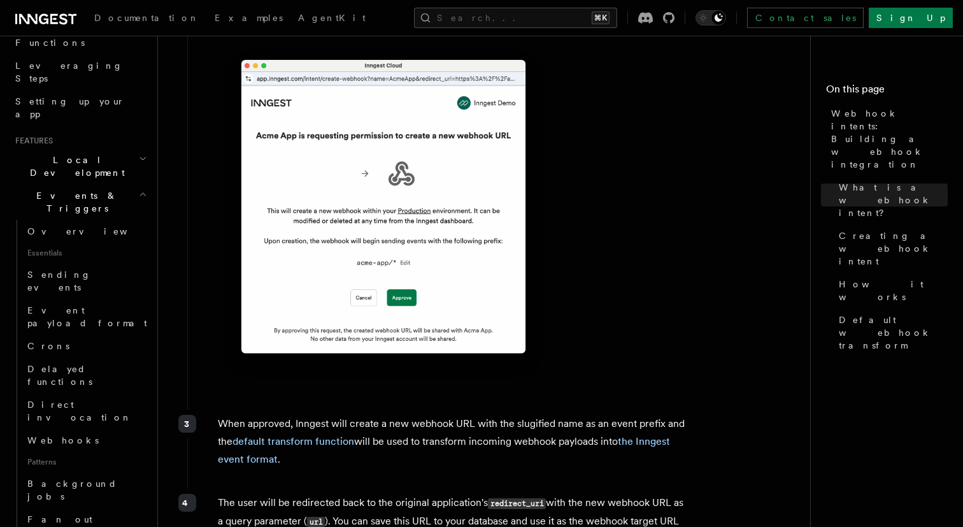
scroll to position [926, 0]
click at [633, 178] on div "The user will be sent to the intent page where they can approve the webhook int…" at bounding box center [437, 194] width 501 height 422
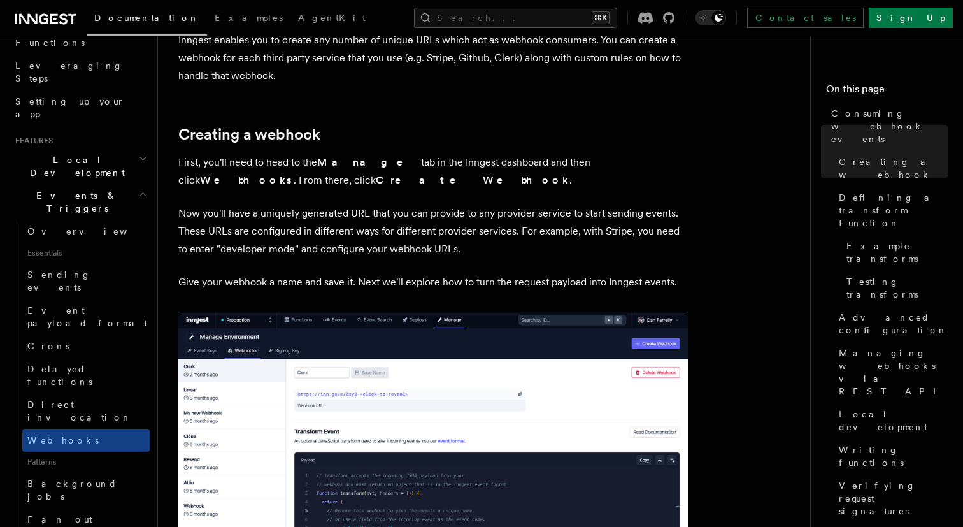
scroll to position [278, 0]
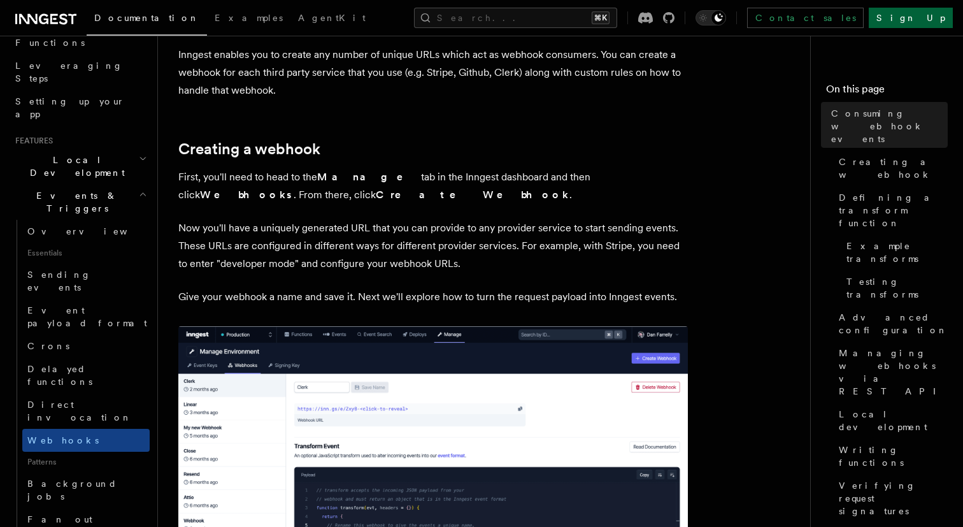
click at [926, 14] on link "Sign Up" at bounding box center [911, 18] width 84 height 20
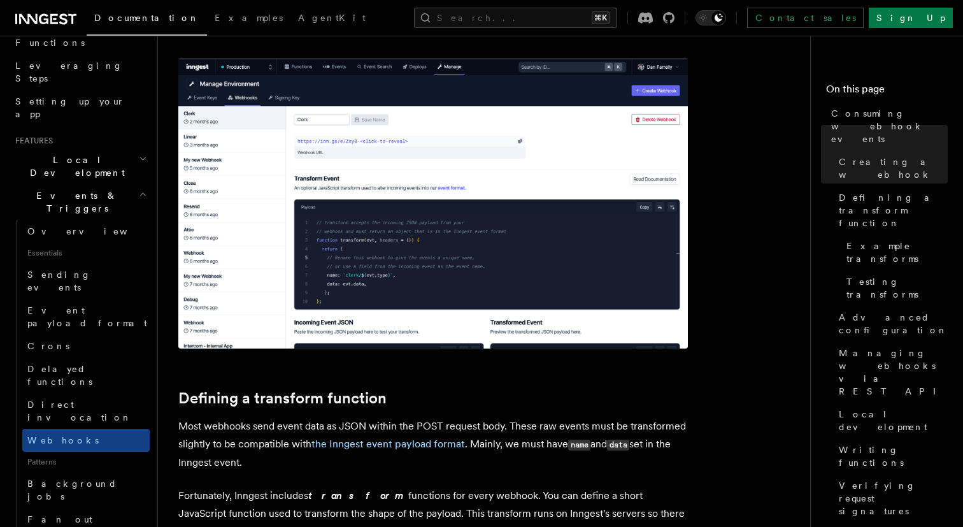
scroll to position [546, 0]
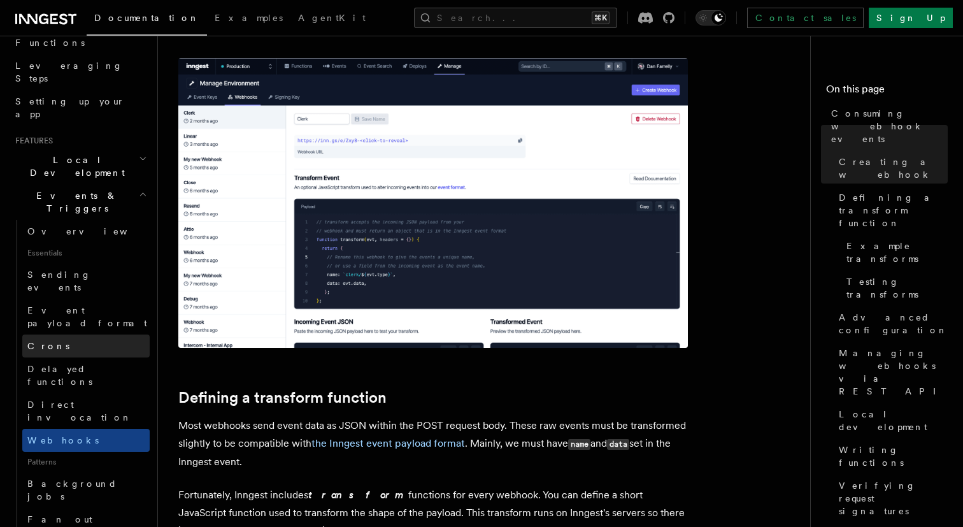
click at [64, 334] on link "Crons" at bounding box center [85, 345] width 127 height 23
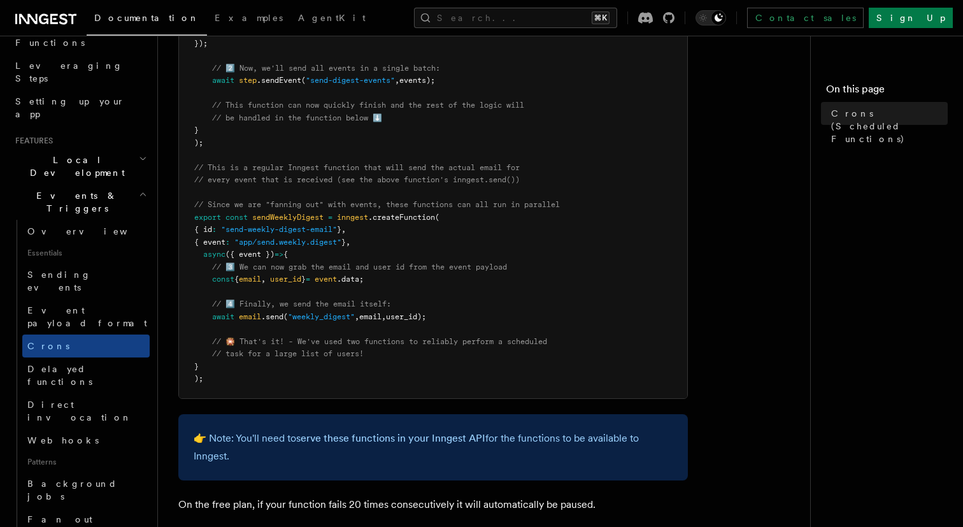
scroll to position [666, 0]
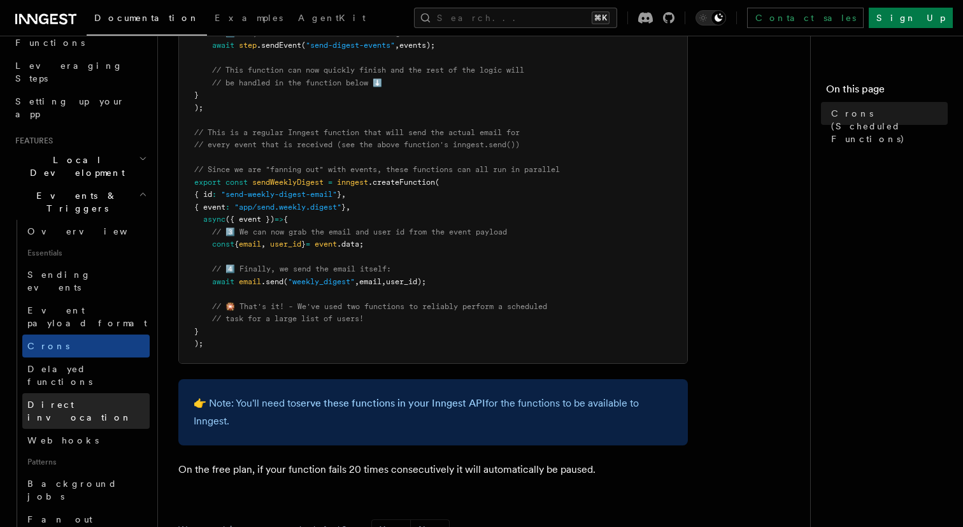
click at [88, 398] on span "Direct invocation" at bounding box center [88, 410] width 122 height 25
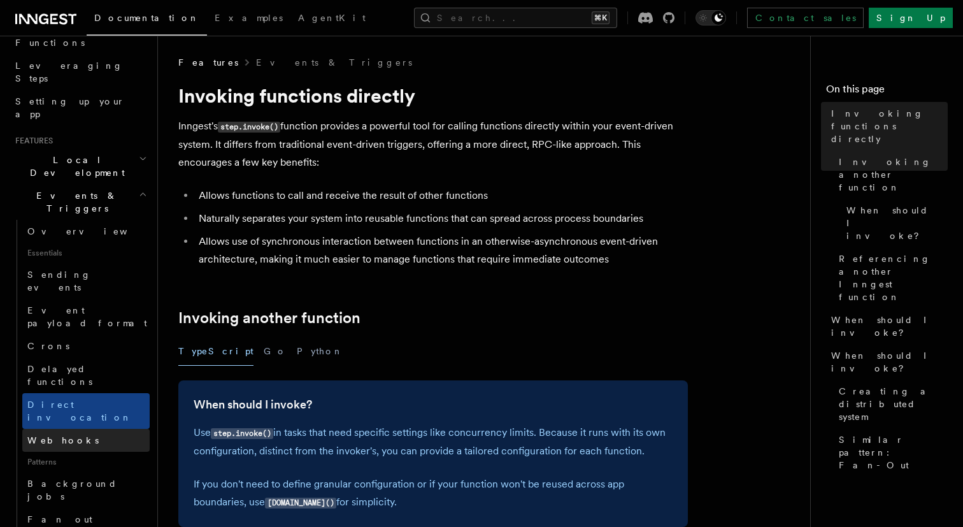
click at [82, 429] on link "Webhooks" at bounding box center [85, 440] width 127 height 23
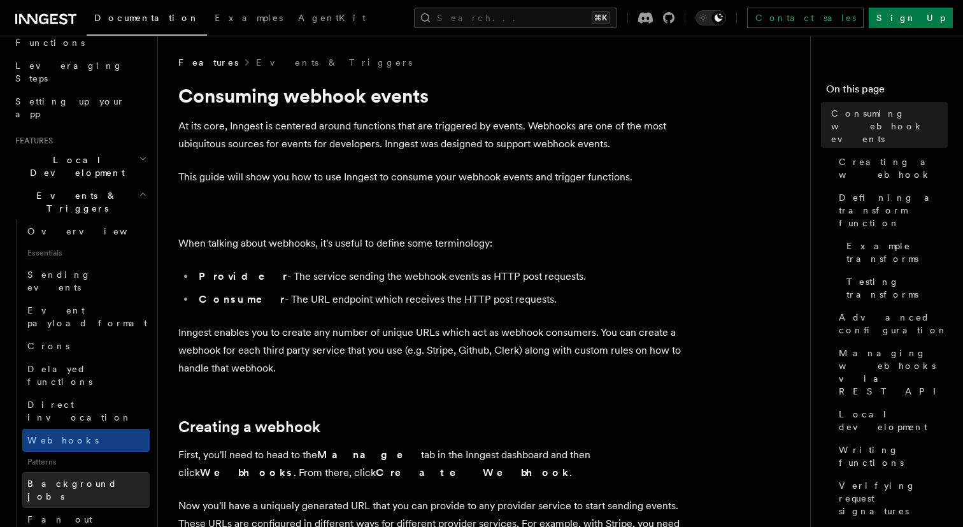
click at [78, 478] on span "Background jobs" at bounding box center [72, 489] width 90 height 23
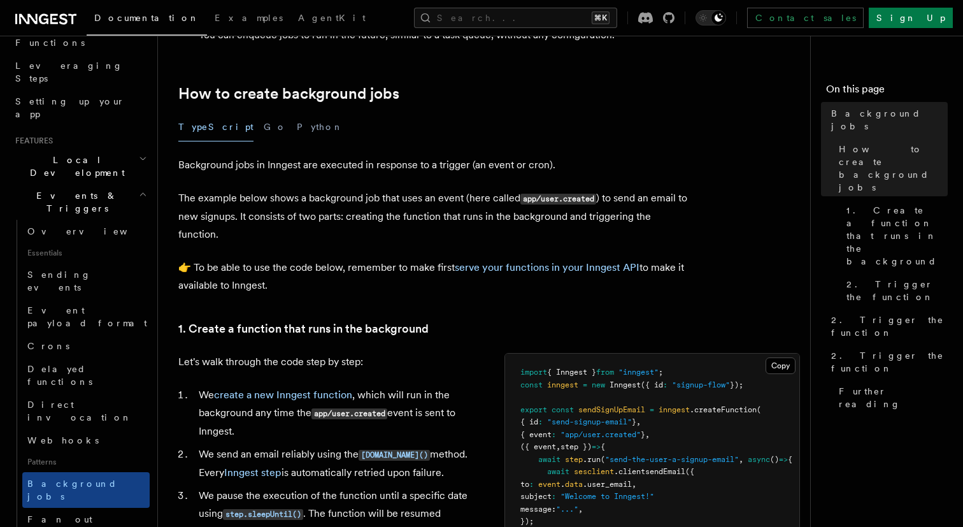
scroll to position [221, 0]
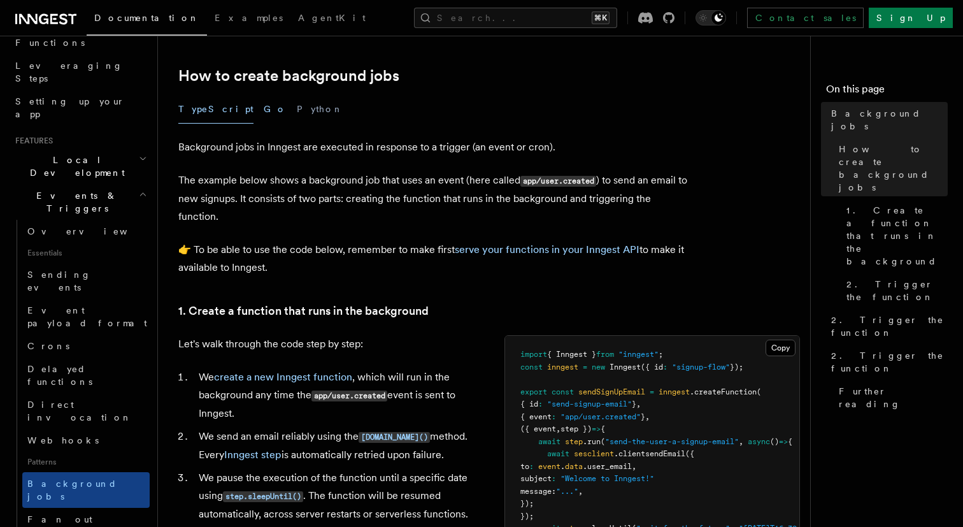
click at [264, 109] on button "Go" at bounding box center [275, 109] width 23 height 29
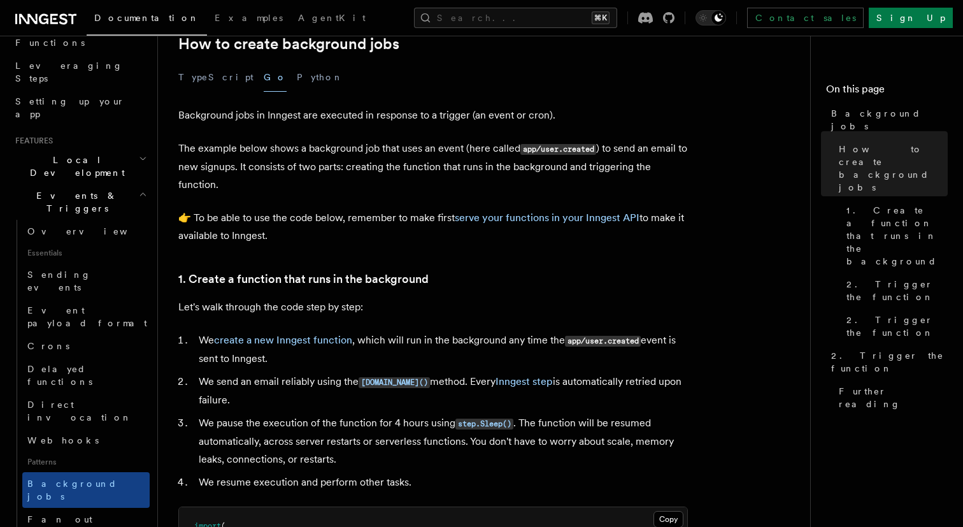
scroll to position [233, 0]
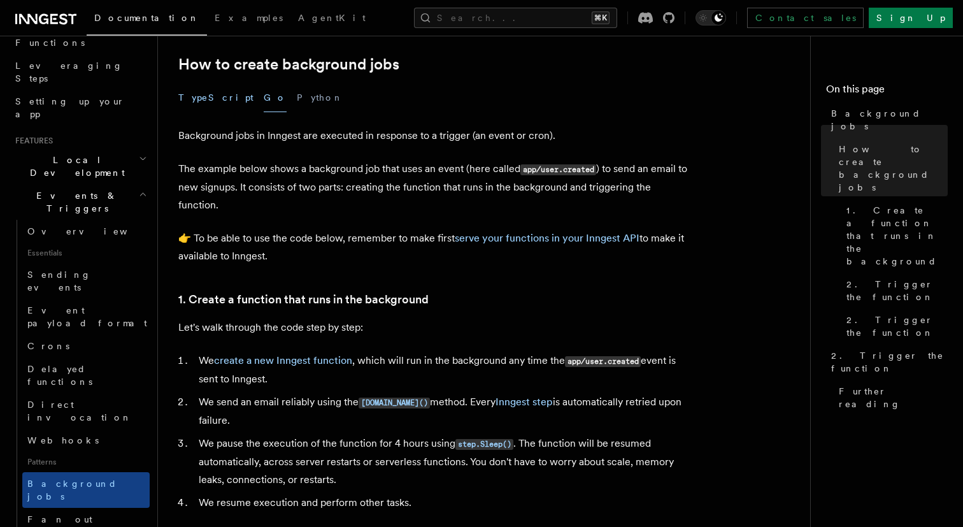
click at [205, 96] on button "TypeScript" at bounding box center [215, 97] width 75 height 29
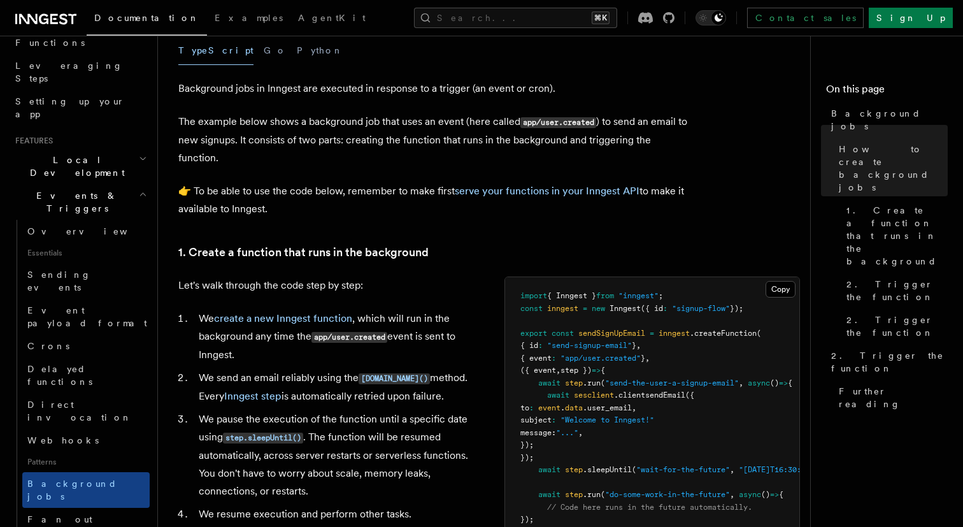
scroll to position [286, 0]
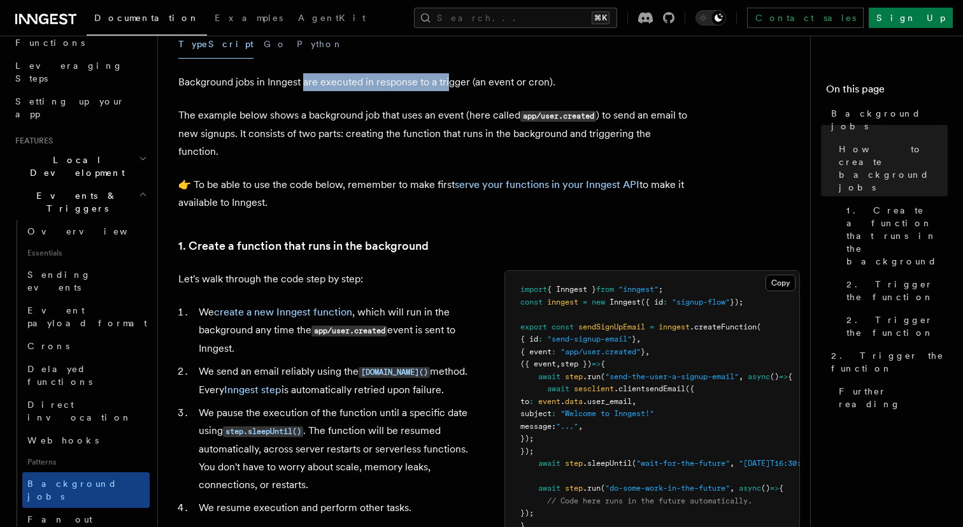
drag, startPoint x: 303, startPoint y: 80, endPoint x: 446, endPoint y: 80, distance: 143.4
click at [446, 80] on p "Background jobs in Inngest are executed in response to a trigger (an event or c…" at bounding box center [433, 82] width 510 height 18
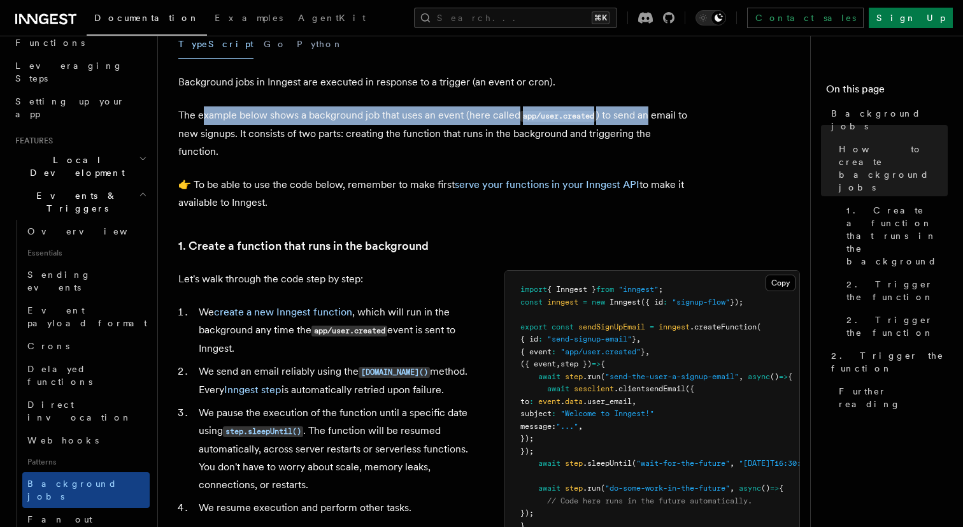
drag, startPoint x: 201, startPoint y: 115, endPoint x: 648, endPoint y: 116, distance: 447.3
click at [648, 116] on p "The example below shows a background job that uses an event (here called app/us…" at bounding box center [433, 133] width 510 height 54
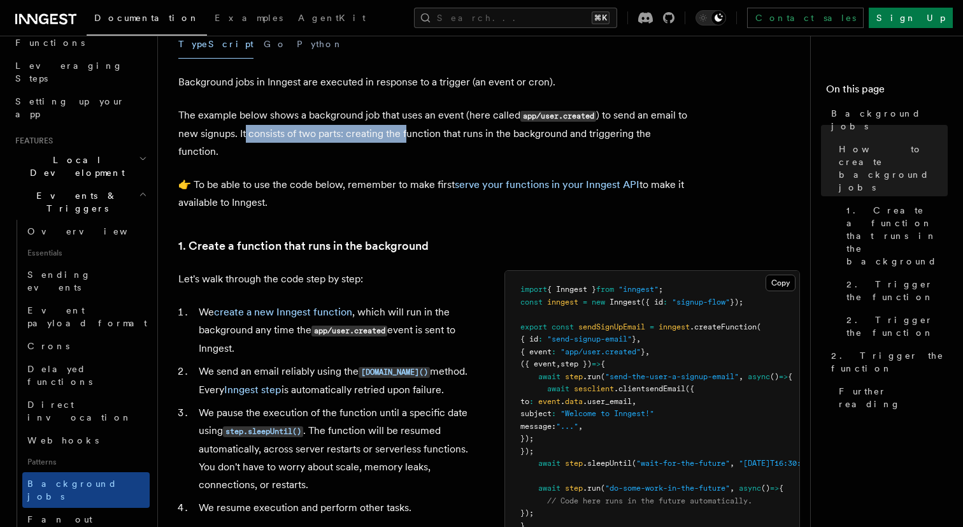
drag, startPoint x: 257, startPoint y: 135, endPoint x: 421, endPoint y: 137, distance: 163.1
click at [421, 137] on p "The example below shows a background job that uses an event (here called app/us…" at bounding box center [433, 133] width 510 height 54
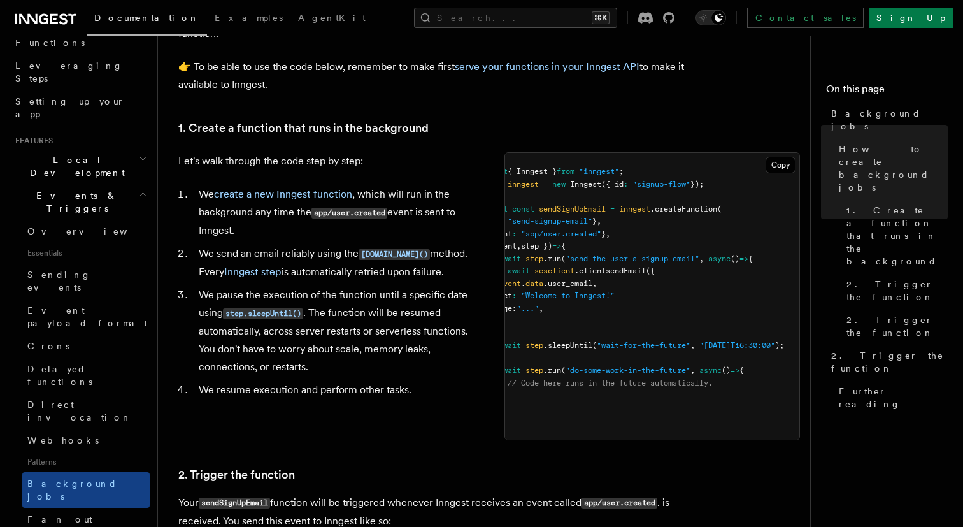
scroll to position [0, 22]
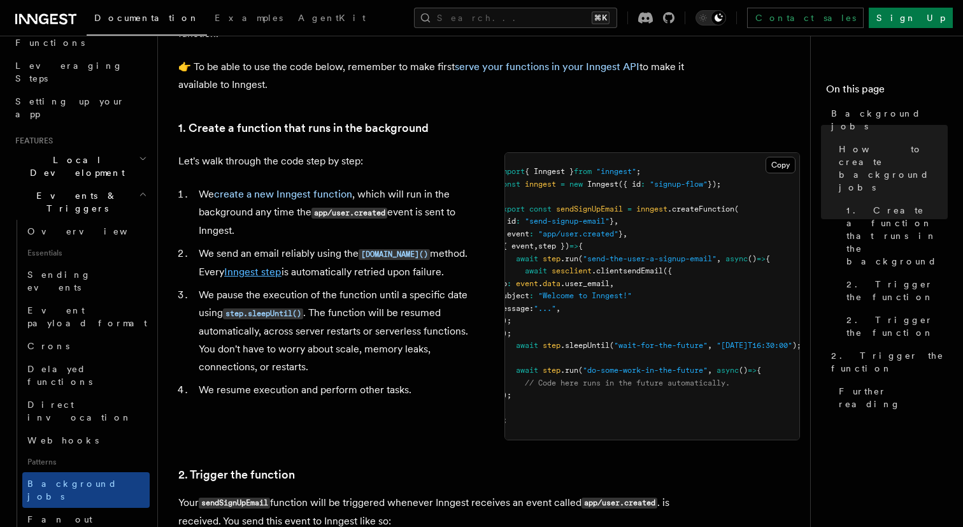
click at [270, 278] on link "Inngest step" at bounding box center [252, 272] width 57 height 12
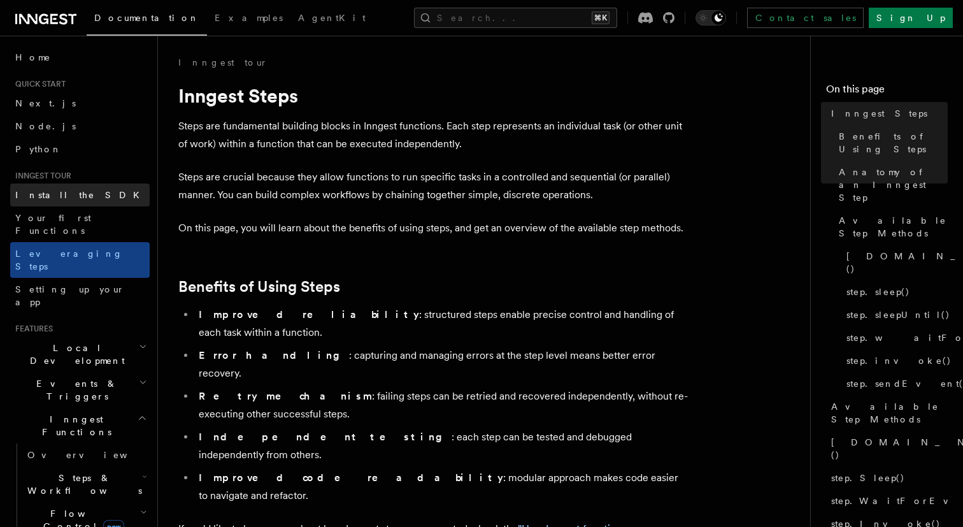
click at [74, 198] on link "Install the SDK" at bounding box center [80, 194] width 140 height 23
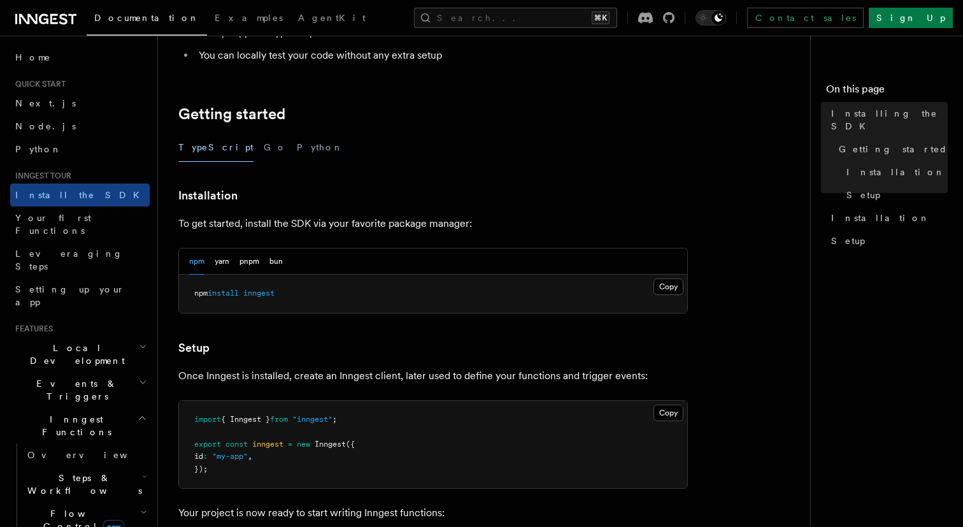
scroll to position [210, 0]
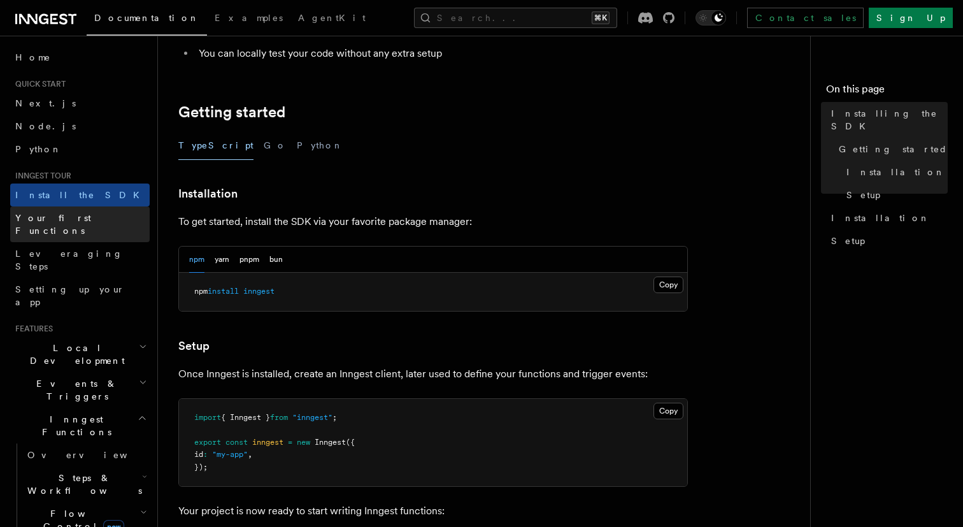
click at [94, 220] on link "Your first Functions" at bounding box center [80, 224] width 140 height 36
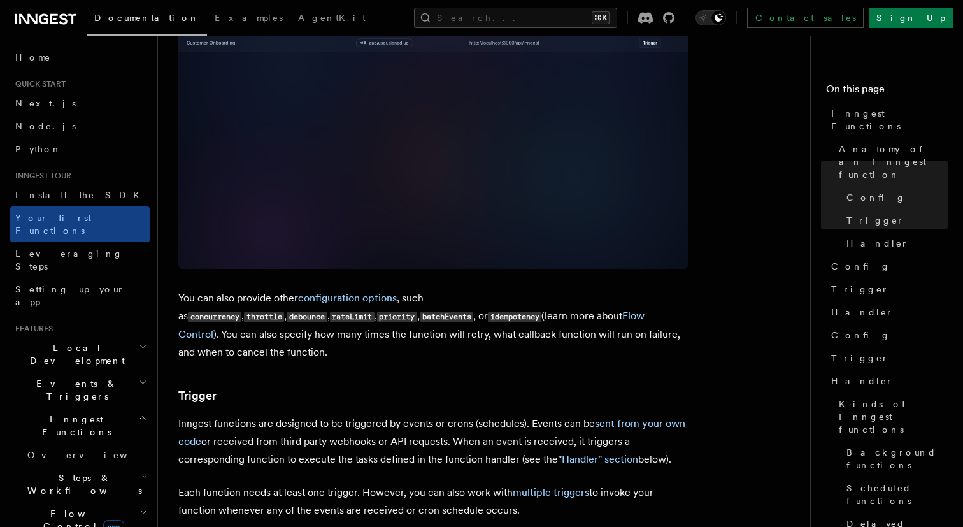
scroll to position [1002, 0]
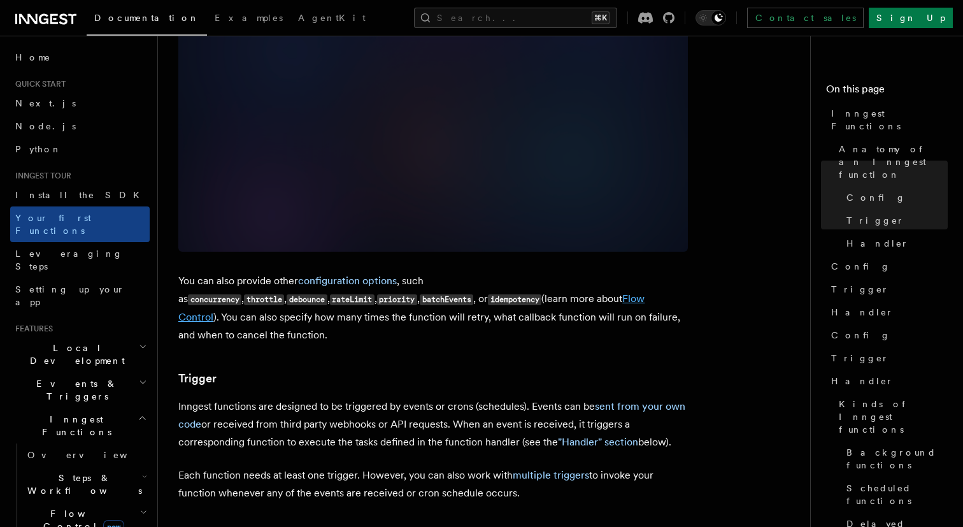
click at [399, 292] on link "Flow Control" at bounding box center [411, 307] width 466 height 31
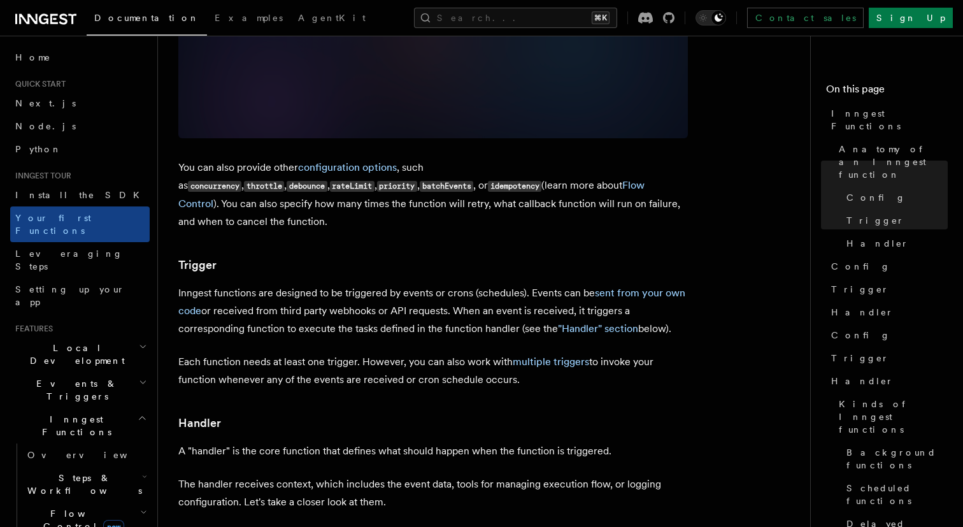
scroll to position [1136, 0]
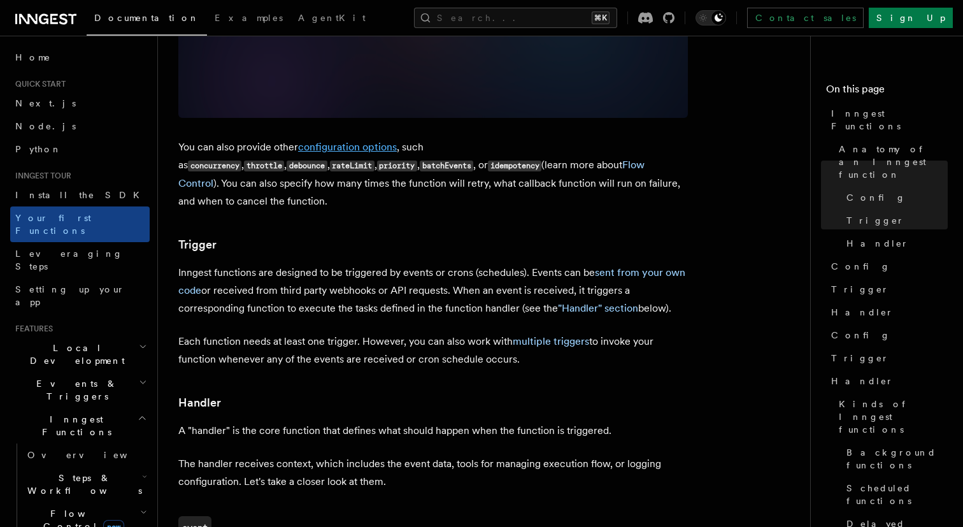
click at [375, 141] on link "configuration options" at bounding box center [347, 147] width 99 height 12
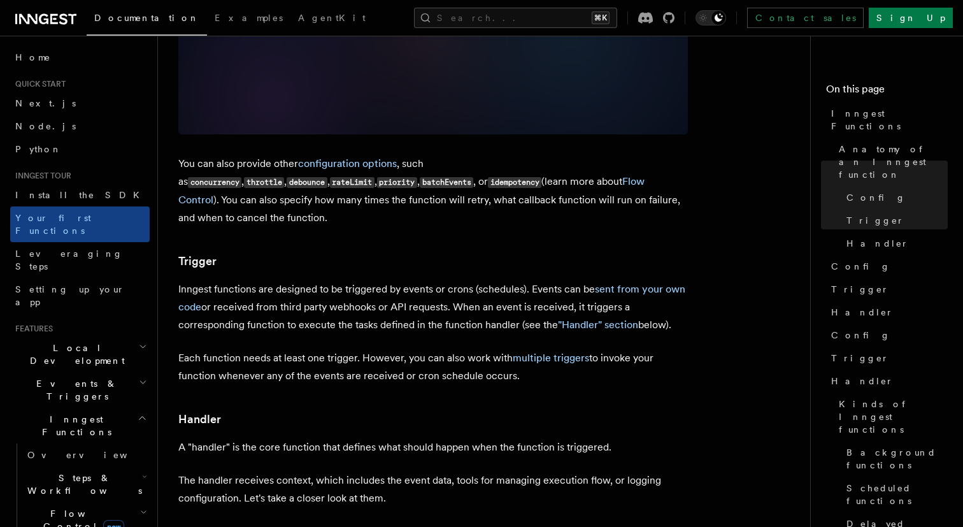
scroll to position [1140, 0]
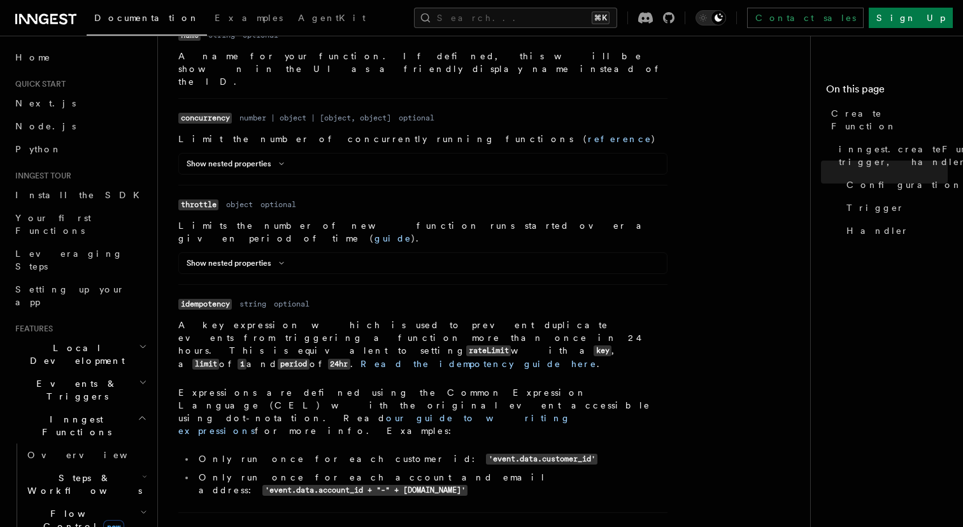
scroll to position [553, 0]
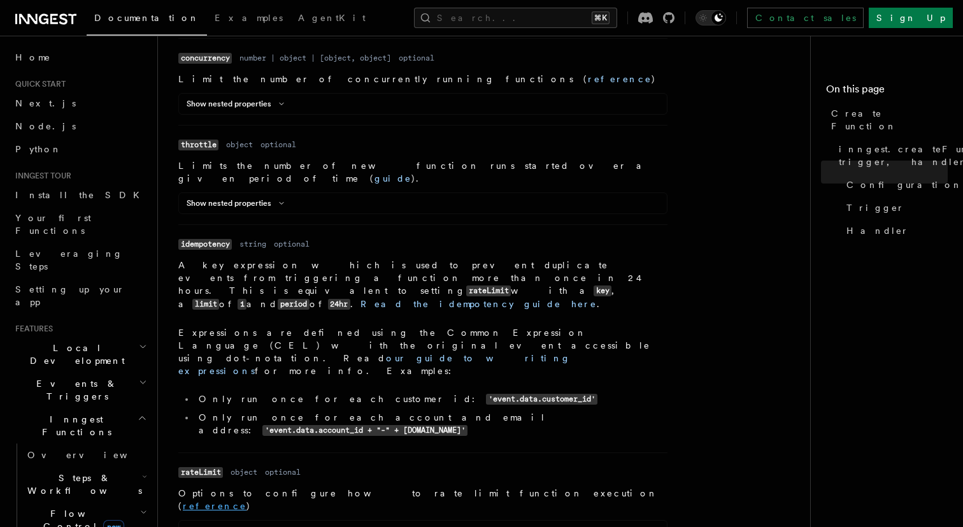
click at [247, 501] on link "reference" at bounding box center [215, 506] width 64 height 10
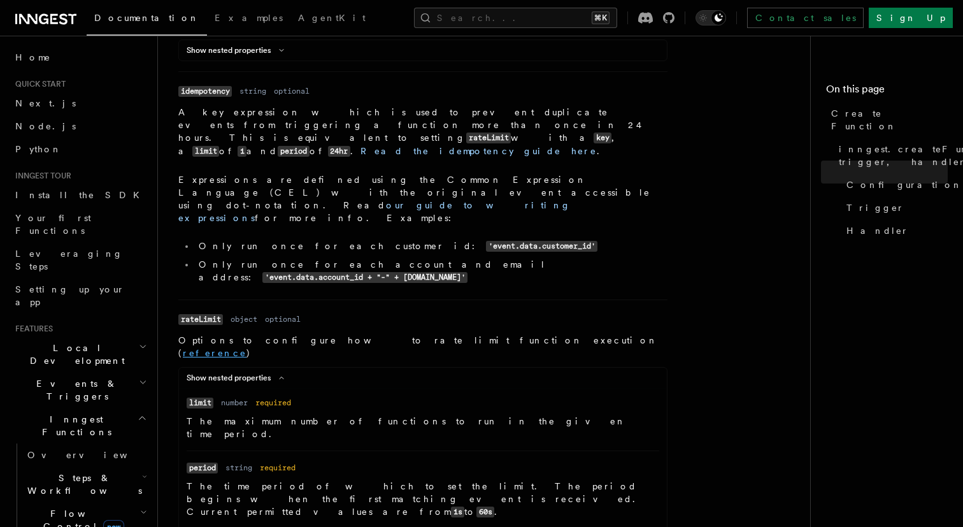
scroll to position [740, 0]
click at [247, 347] on link "reference" at bounding box center [215, 352] width 64 height 10
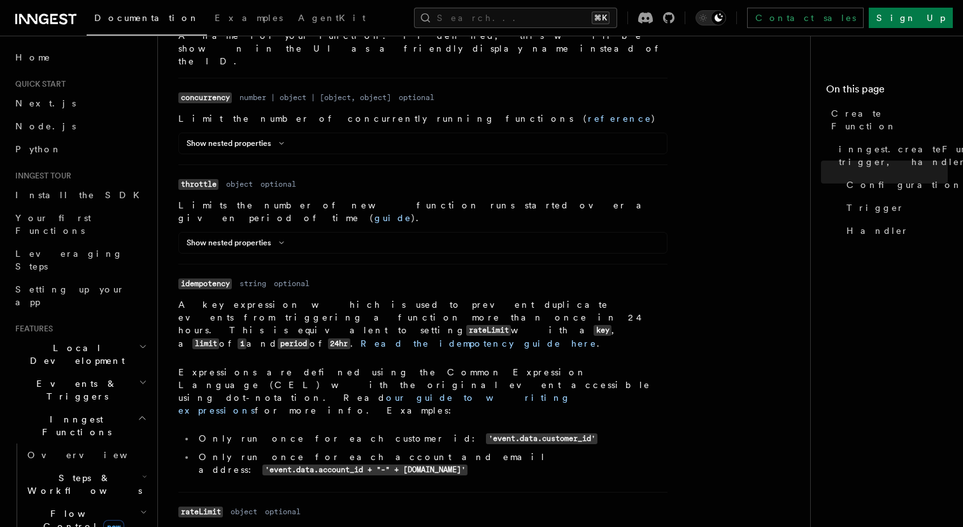
scroll to position [545, 0]
click at [275, 240] on icon at bounding box center [281, 244] width 15 height 8
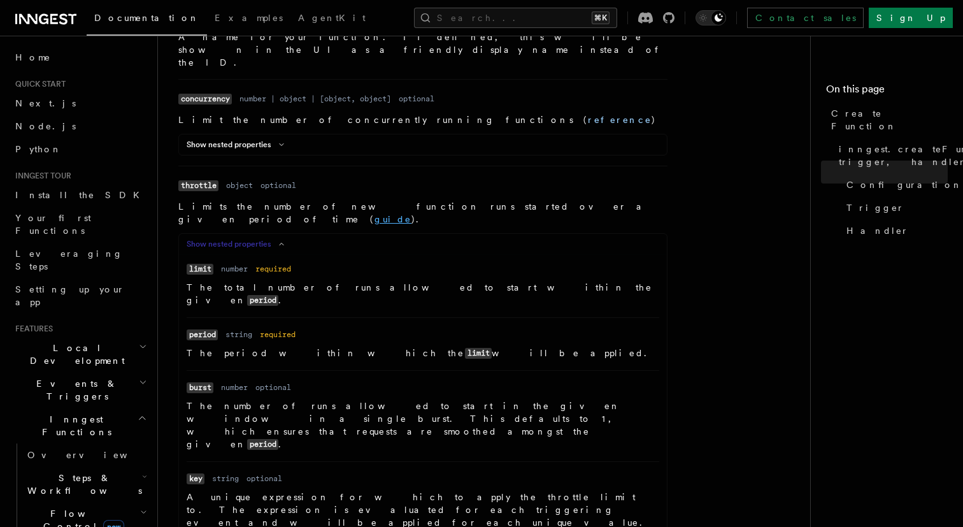
click at [412, 214] on link "guide" at bounding box center [393, 219] width 37 height 10
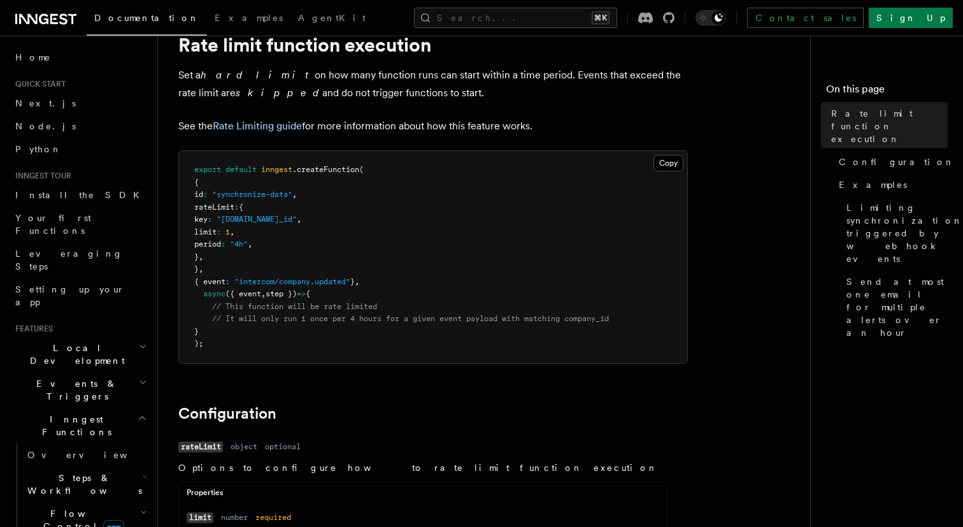
scroll to position [50, 0]
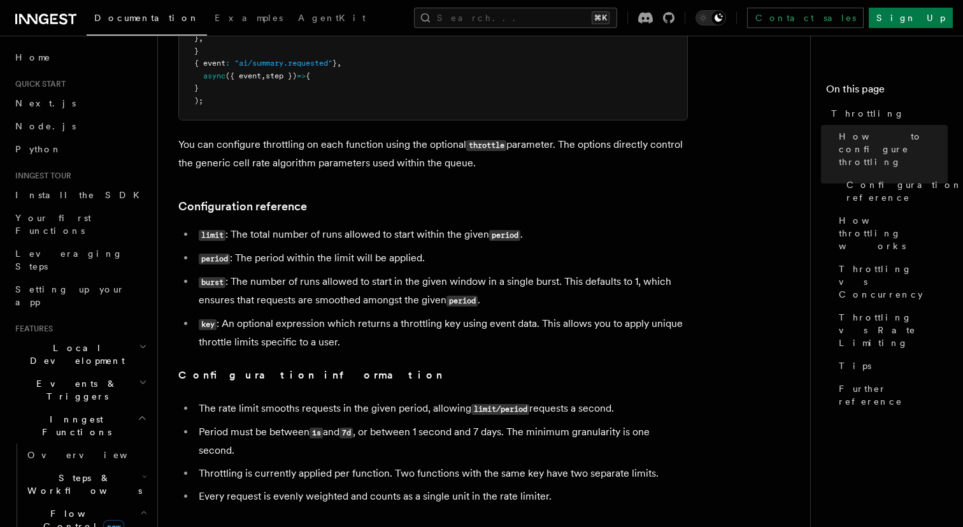
scroll to position [408, 0]
